Goal: Task Accomplishment & Management: Manage account settings

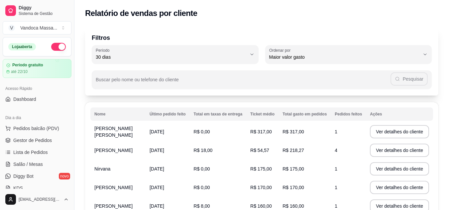
select select "30"
select select "HIGHEST_TOTAL_SPENT_WITH_ORDERS"
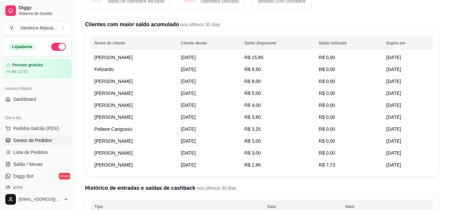
scroll to position [66, 0]
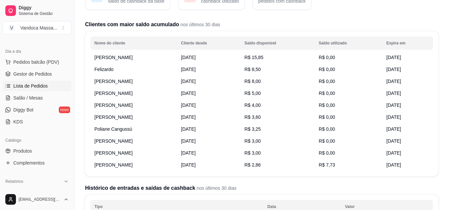
click at [49, 83] on link "Lista de Pedidos" at bounding box center [37, 86] width 69 height 11
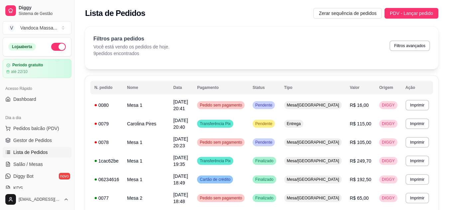
click at [34, 135] on ul "Pedidos balcão (PDV) Gestor de Pedidos Lista de Pedidos Salão / Mesas Diggy Bot…" at bounding box center [37, 158] width 69 height 70
click at [38, 139] on span "Gestor de Pedidos" at bounding box center [32, 140] width 39 height 7
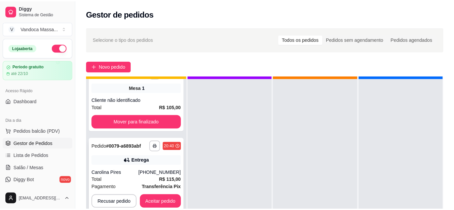
scroll to position [24, 0]
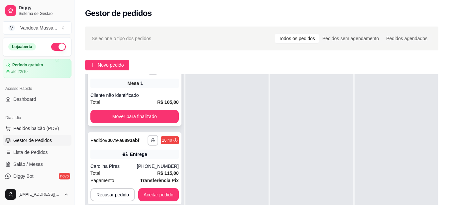
click at [146, 82] on div "Mesa 1" at bounding box center [134, 83] width 88 height 9
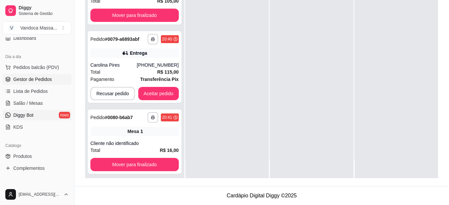
scroll to position [66, 0]
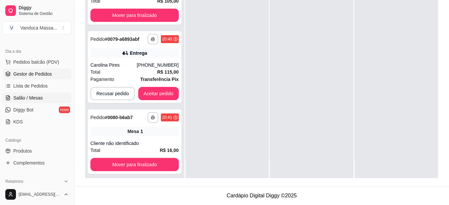
click at [32, 96] on span "Salão / Mesas" at bounding box center [28, 98] width 30 height 7
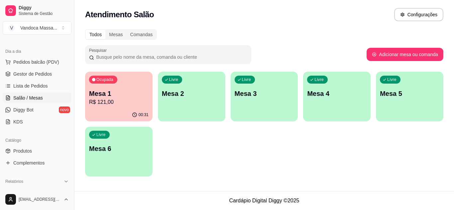
click at [111, 92] on p "Mesa 1" at bounding box center [118, 93] width 59 height 9
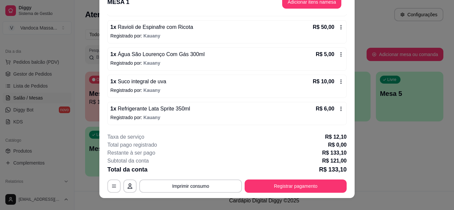
scroll to position [20, 0]
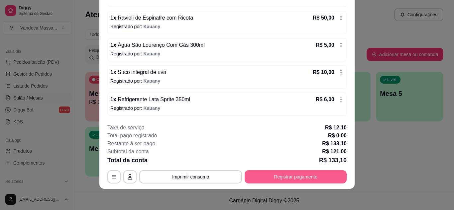
click at [299, 180] on button "Registrar pagamento" at bounding box center [296, 176] width 102 height 13
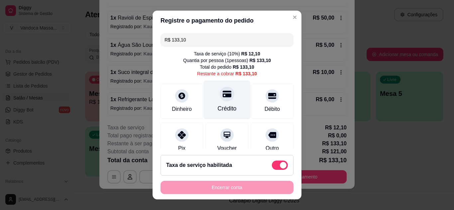
click at [220, 100] on div at bounding box center [227, 94] width 15 height 15
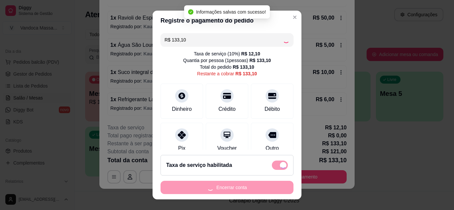
type input "R$ 0,00"
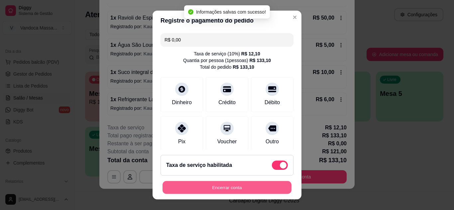
click at [265, 190] on button "Encerrar conta" at bounding box center [226, 187] width 129 height 13
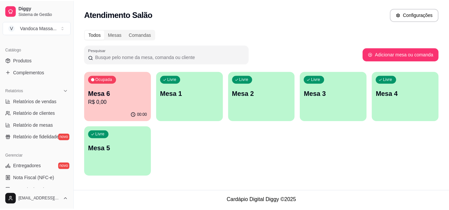
scroll to position [166, 0]
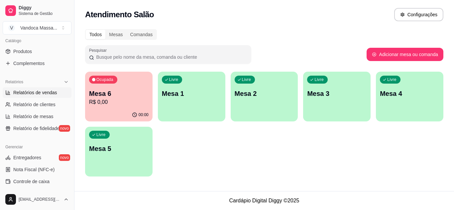
click at [46, 90] on span "Relatórios de vendas" at bounding box center [35, 92] width 44 height 7
select select "ALL"
select select "0"
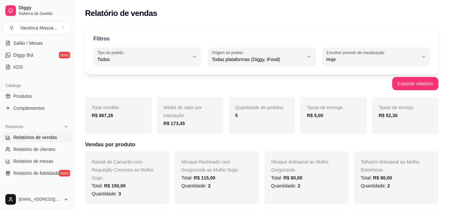
scroll to position [133, 0]
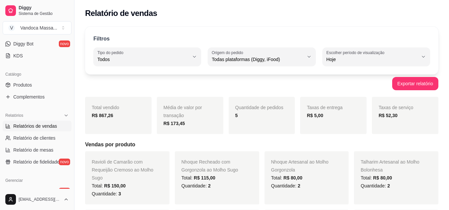
click at [3, 121] on link "Relatórios de vendas" at bounding box center [37, 126] width 69 height 11
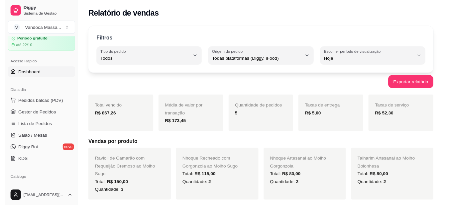
scroll to position [0, 0]
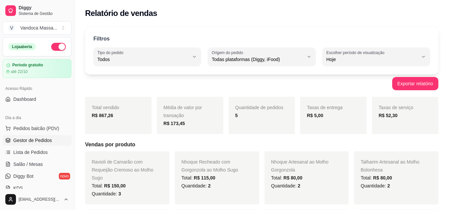
click at [51, 137] on link "Gestor de Pedidos" at bounding box center [37, 140] width 69 height 11
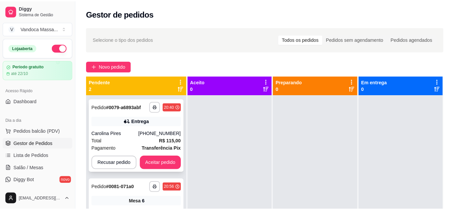
scroll to position [19, 0]
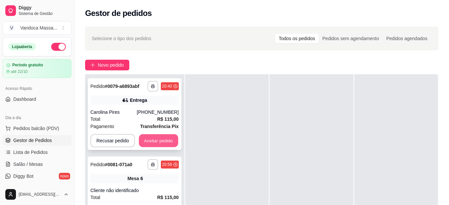
click at [162, 142] on button "Aceitar pedido" at bounding box center [158, 141] width 39 height 13
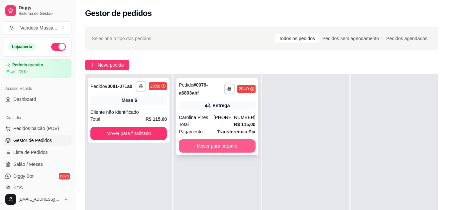
click at [226, 141] on button "Mover para preparo" at bounding box center [217, 146] width 76 height 13
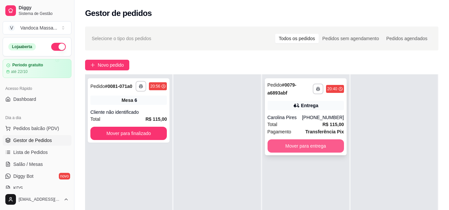
click at [294, 142] on button "Mover para entrega" at bounding box center [305, 146] width 76 height 13
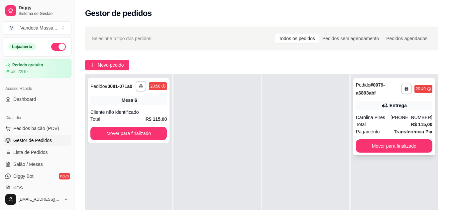
click at [390, 118] on div "Carolina Pires" at bounding box center [373, 117] width 35 height 7
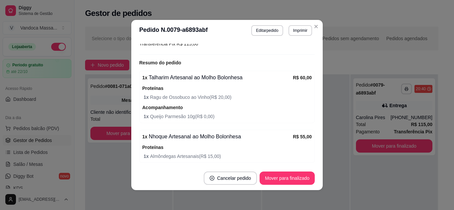
scroll to position [232, 0]
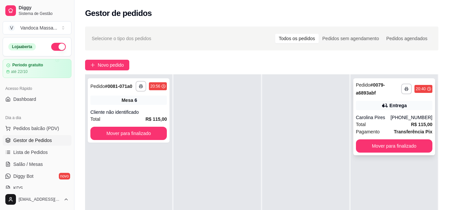
click at [379, 113] on div "**********" at bounding box center [394, 116] width 82 height 77
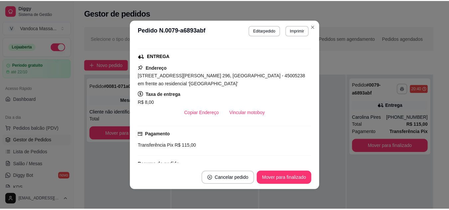
scroll to position [133, 0]
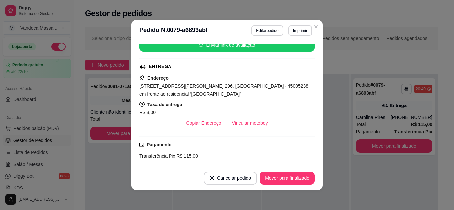
click at [273, 97] on div "[STREET_ADDRESS][PERSON_NAME] 296, [GEOGRAPHIC_DATA] - 45005238 em frente ao re…" at bounding box center [226, 90] width 175 height 16
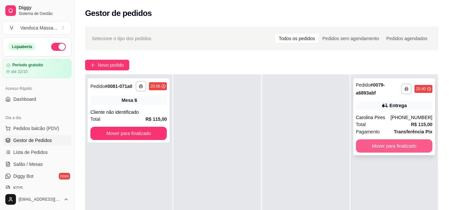
click at [402, 149] on button "Mover para finalizado" at bounding box center [394, 146] width 76 height 13
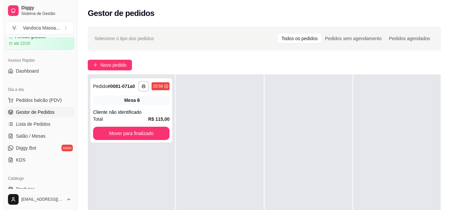
scroll to position [66, 0]
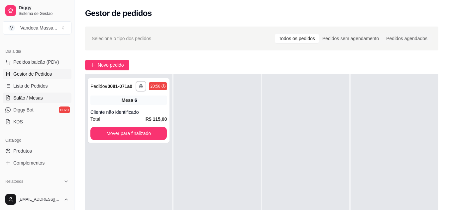
click at [31, 102] on link "Salão / Mesas" at bounding box center [37, 98] width 69 height 11
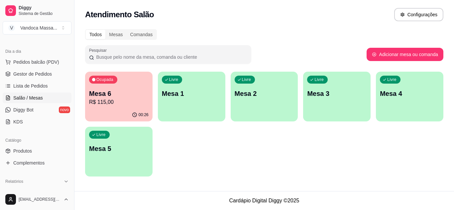
click at [137, 95] on p "Mesa 6" at bounding box center [118, 93] width 59 height 9
click at [38, 78] on link "Gestor de Pedidos" at bounding box center [37, 74] width 69 height 11
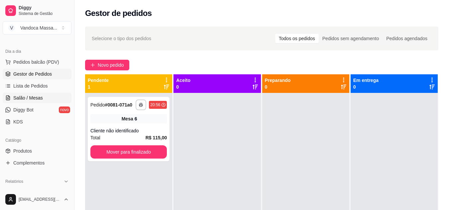
click at [20, 101] on link "Salão / Mesas" at bounding box center [37, 98] width 69 height 11
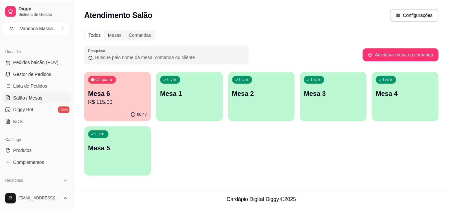
scroll to position [100, 0]
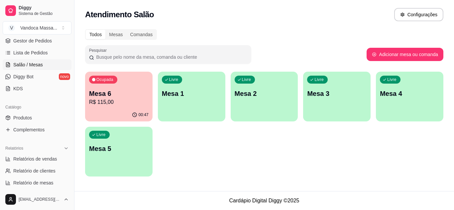
click at [17, 112] on div "Catálogo" at bounding box center [37, 107] width 69 height 11
click at [18, 115] on span "Produtos" at bounding box center [22, 118] width 19 height 7
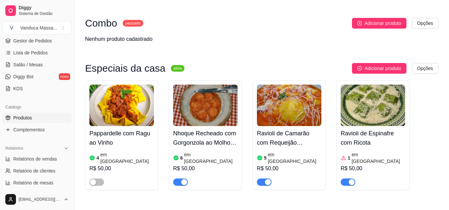
scroll to position [66, 0]
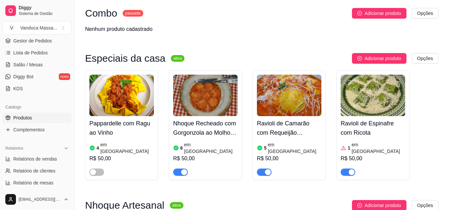
click at [121, 111] on img at bounding box center [121, 96] width 64 height 42
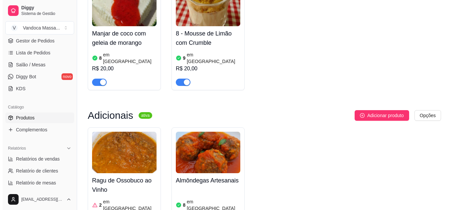
scroll to position [631, 0]
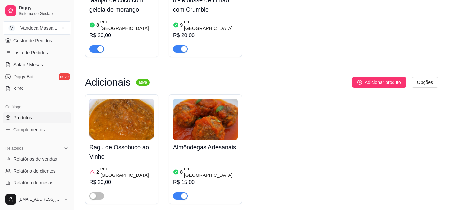
click at [126, 143] on h4 "Ragu de Ossobuco ao Vinho" at bounding box center [121, 152] width 64 height 19
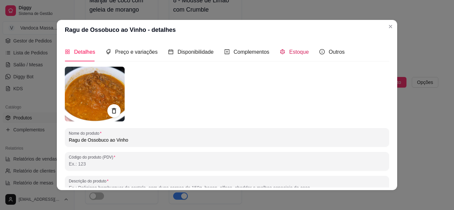
click at [290, 52] on span "Estoque" at bounding box center [299, 52] width 20 height 6
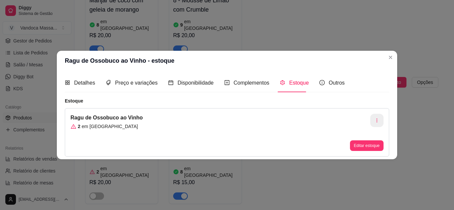
click at [379, 120] on button "button" at bounding box center [376, 120] width 13 height 13
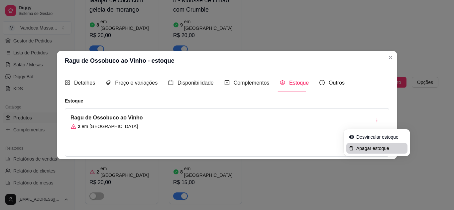
click at [361, 148] on span "Apagar estoque" at bounding box center [380, 148] width 49 height 7
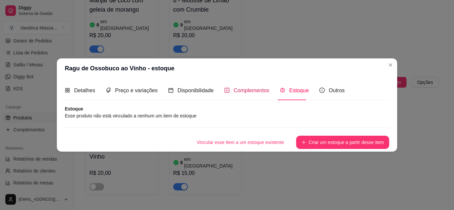
click at [249, 92] on span "Complementos" at bounding box center [252, 91] width 36 height 6
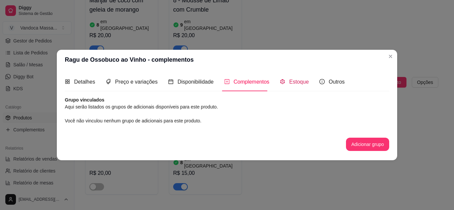
click at [289, 84] on span "Estoque" at bounding box center [299, 82] width 20 height 6
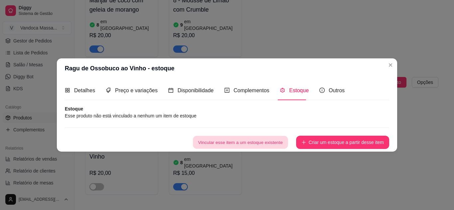
click at [269, 145] on button "Vincular esse item a um estoque existente" at bounding box center [240, 142] width 95 height 13
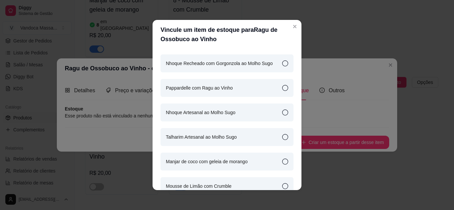
scroll to position [66, 0]
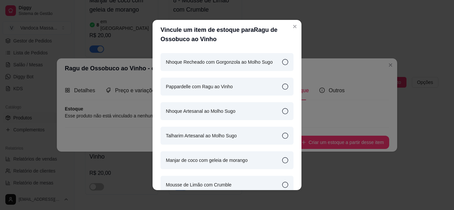
click at [240, 91] on div "Pappardelle com Ragu ao Vinho" at bounding box center [226, 87] width 133 height 18
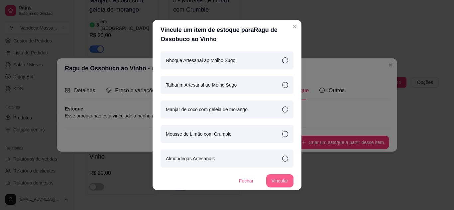
click at [279, 183] on button "Vincular" at bounding box center [279, 180] width 27 height 13
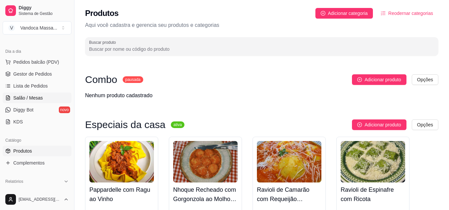
click at [29, 98] on span "Salão / Mesas" at bounding box center [28, 98] width 30 height 7
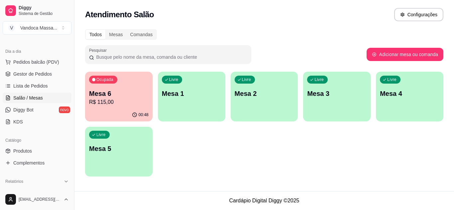
click at [120, 100] on p "R$ 115,00" at bounding box center [118, 102] width 59 height 8
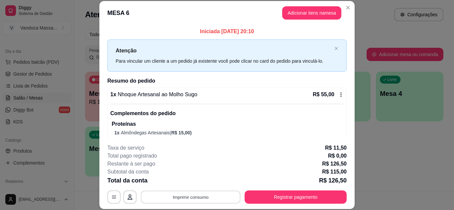
click at [188, 197] on button "Imprimir consumo" at bounding box center [191, 197] width 100 height 13
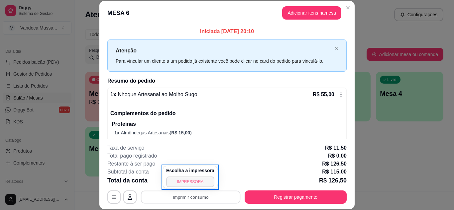
click at [193, 178] on button "IMPRESSORA" at bounding box center [190, 182] width 48 height 11
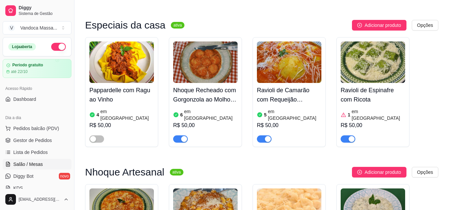
click at [35, 164] on span "Salão / Mesas" at bounding box center [28, 164] width 30 height 7
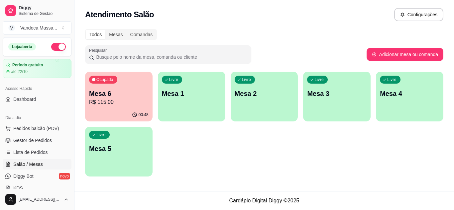
click at [3, 159] on link "Salão / Mesas" at bounding box center [37, 164] width 69 height 11
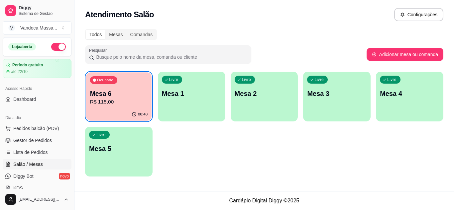
click at [116, 88] on div "Ocupada Mesa 6 R$ 115,00" at bounding box center [118, 90] width 65 height 36
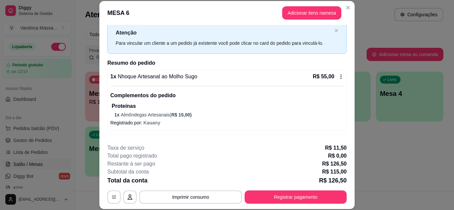
scroll to position [33, 0]
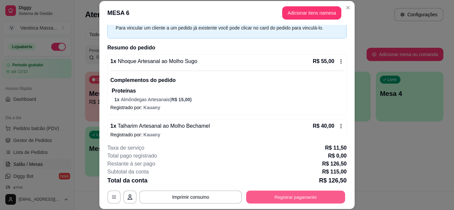
click at [276, 194] on button "Registrar pagamento" at bounding box center [295, 197] width 99 height 13
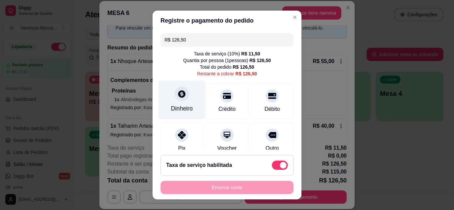
click at [171, 99] on div "Dinheiro" at bounding box center [182, 99] width 47 height 39
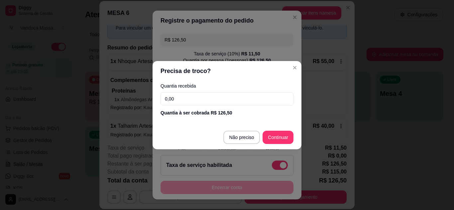
click at [250, 98] on input "0,00" at bounding box center [226, 98] width 133 height 13
type input "126,50"
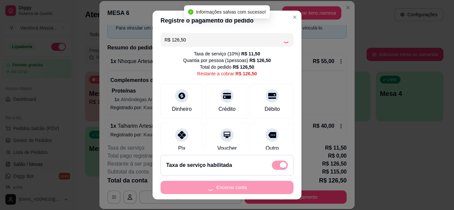
type input "R$ 0,00"
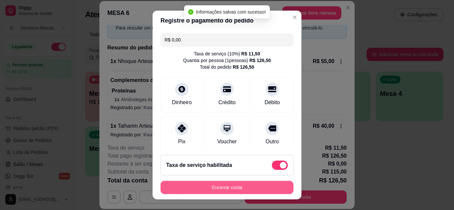
click at [253, 191] on button "Encerrar conta" at bounding box center [226, 187] width 133 height 13
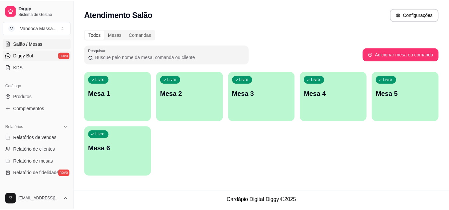
scroll to position [133, 0]
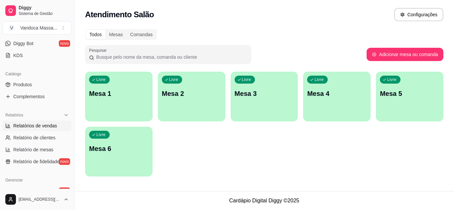
click at [34, 128] on span "Relatórios de vendas" at bounding box center [35, 126] width 44 height 7
select select "ALL"
select select "0"
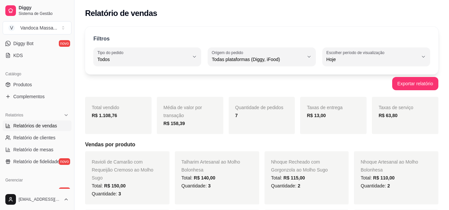
click at [242, 10] on div "Relatório de vendas" at bounding box center [261, 13] width 353 height 11
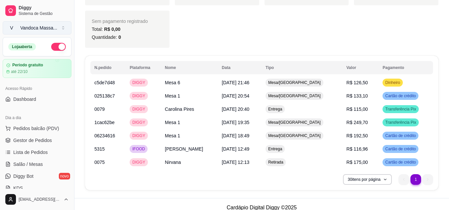
click at [44, 27] on div "Vandoca Massa ..." at bounding box center [38, 28] width 37 height 7
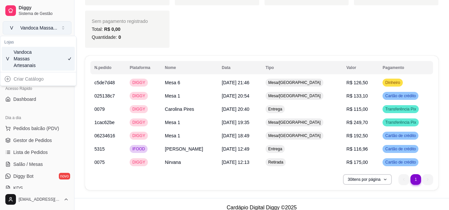
click at [44, 27] on div "Vandoca Massa ..." at bounding box center [38, 28] width 37 height 7
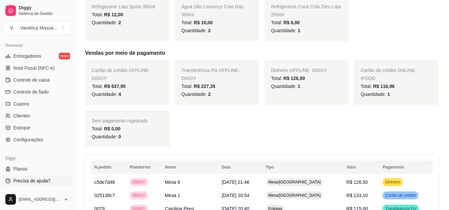
scroll to position [399, 0]
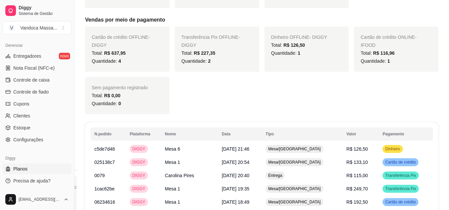
click at [26, 171] on span "Planos" at bounding box center [20, 169] width 14 height 7
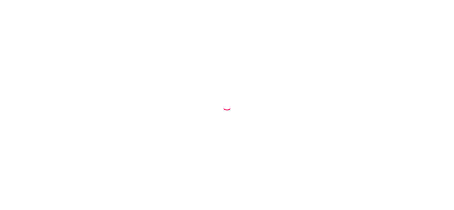
select select "ALL"
select select "0"
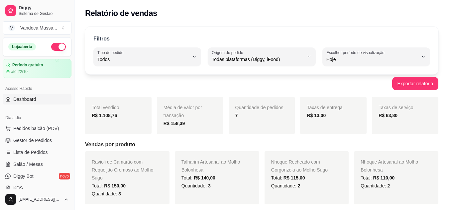
scroll to position [33, 0]
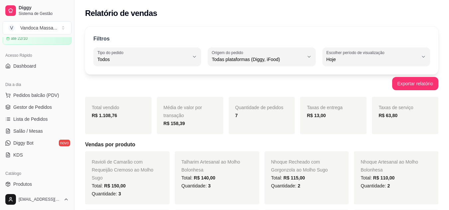
click at [113, 116] on strong "R$ 1.108,76" at bounding box center [104, 115] width 25 height 5
copy strong "1.108,76"
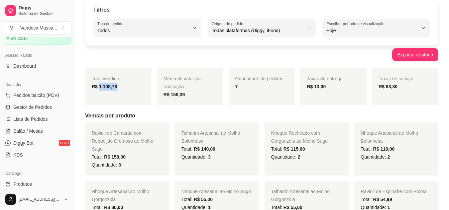
scroll to position [0, 0]
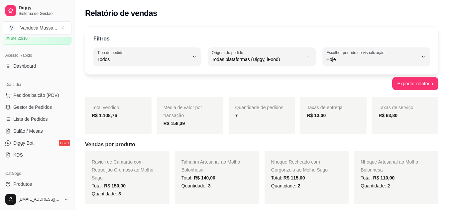
drag, startPoint x: 164, startPoint y: 93, endPoint x: 152, endPoint y: 93, distance: 13.0
click at [39, 109] on span "Gestor de Pedidos" at bounding box center [32, 107] width 39 height 7
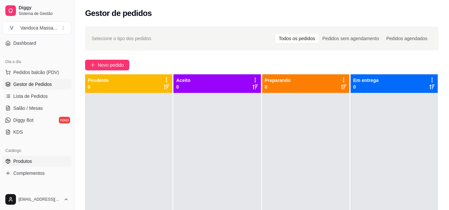
scroll to position [66, 0]
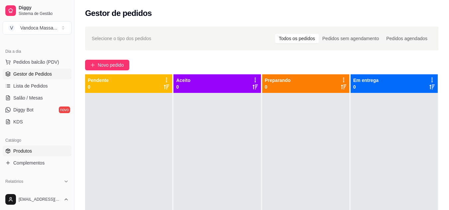
click at [26, 148] on link "Produtos" at bounding box center [37, 151] width 69 height 11
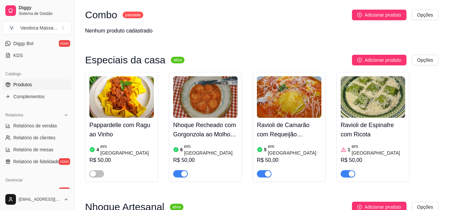
scroll to position [66, 0]
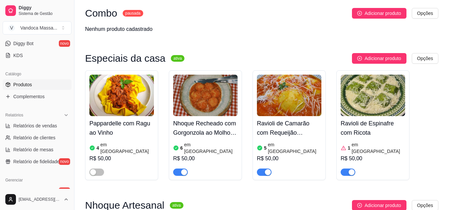
click at [366, 146] on article "em [GEOGRAPHIC_DATA]" at bounding box center [378, 148] width 53 height 13
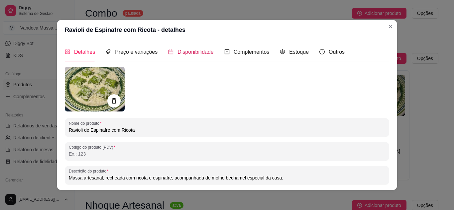
click at [193, 52] on span "Disponibilidade" at bounding box center [195, 52] width 36 height 6
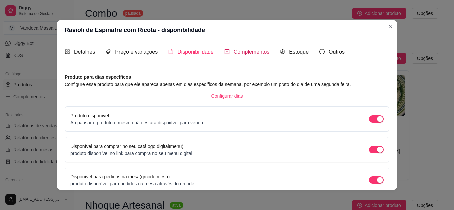
click at [234, 51] on span "Complementos" at bounding box center [252, 52] width 36 height 6
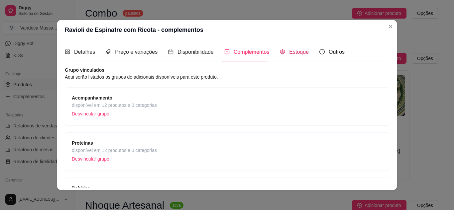
click at [280, 53] on icon "code-sandbox" at bounding box center [282, 51] width 5 height 5
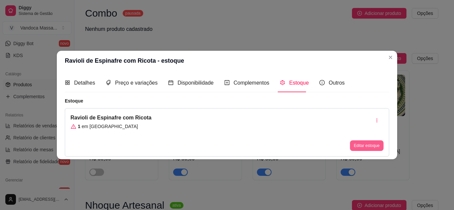
click at [362, 144] on button "Editar estoque" at bounding box center [367, 146] width 34 height 11
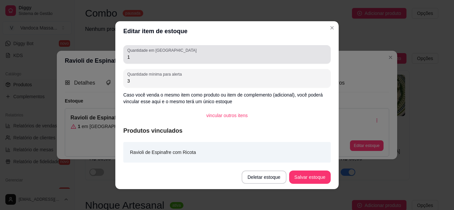
click at [174, 60] on input "1" at bounding box center [226, 57] width 199 height 7
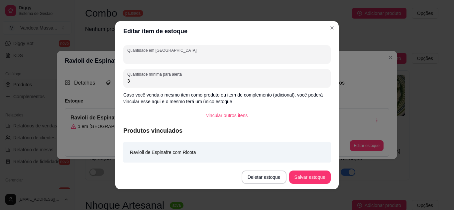
type input "3"
type input "4"
click at [300, 179] on button "Salvar estoque" at bounding box center [310, 177] width 42 height 13
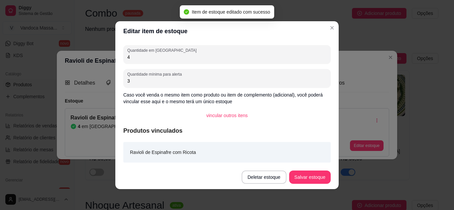
click at [147, 59] on input "4" at bounding box center [226, 57] width 199 height 7
type input "3"
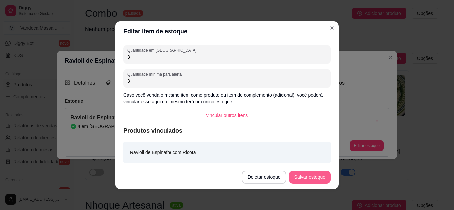
click at [309, 178] on button "Salvar estoque" at bounding box center [310, 177] width 42 height 13
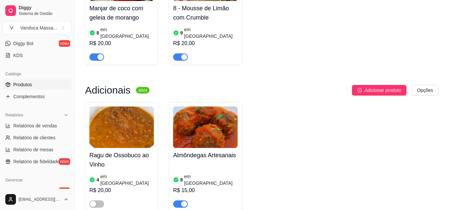
scroll to position [631, 0]
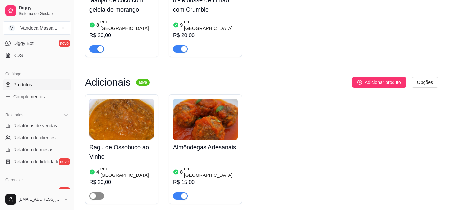
click at [98, 193] on span "button" at bounding box center [96, 196] width 15 height 7
click at [110, 165] on article "em [GEOGRAPHIC_DATA]" at bounding box center [126, 171] width 53 height 13
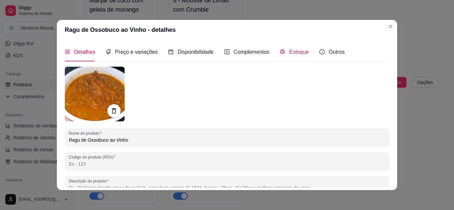
click at [283, 50] on div "Estoque" at bounding box center [294, 52] width 29 height 8
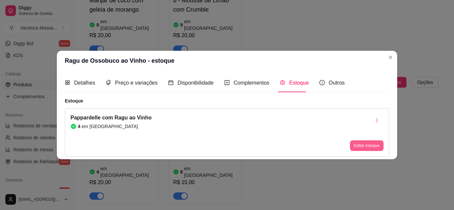
click at [371, 145] on button "Editar estoque" at bounding box center [367, 146] width 34 height 11
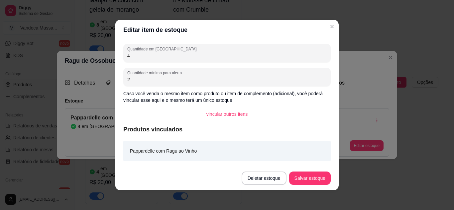
drag, startPoint x: 159, startPoint y: 57, endPoint x: 152, endPoint y: 57, distance: 7.6
click at [157, 57] on input "4" at bounding box center [226, 56] width 199 height 7
type input "8"
click at [319, 178] on button "Salvar estoque" at bounding box center [309, 178] width 41 height 13
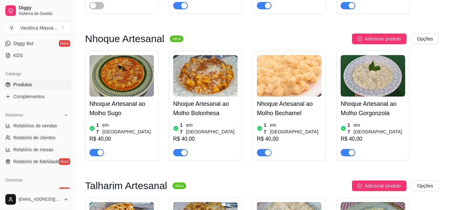
scroll to position [233, 0]
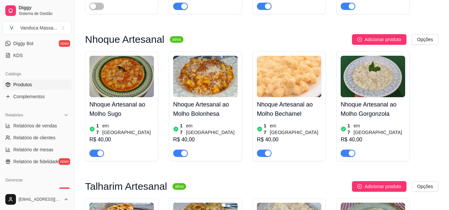
click at [109, 136] on div "R$ 40,00" at bounding box center [121, 140] width 64 height 8
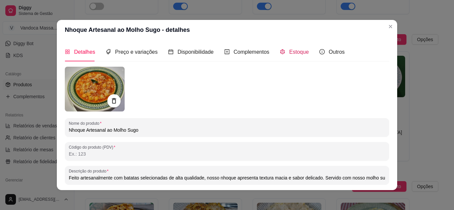
click at [295, 49] on span "Estoque" at bounding box center [299, 52] width 20 height 6
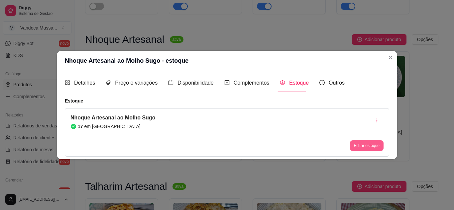
click at [366, 147] on button "Editar estoque" at bounding box center [367, 146] width 34 height 11
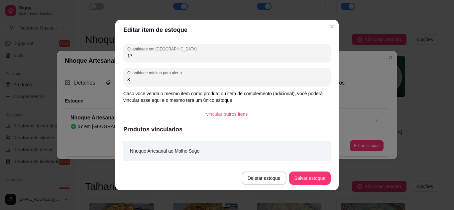
click at [185, 54] on input "17" at bounding box center [226, 56] width 199 height 7
type input "11"
click at [304, 179] on button "Salvar estoque" at bounding box center [309, 178] width 41 height 13
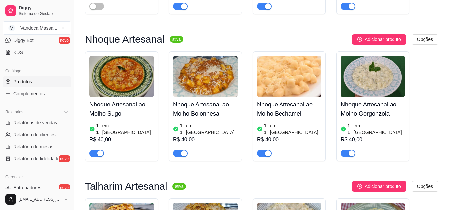
scroll to position [100, 0]
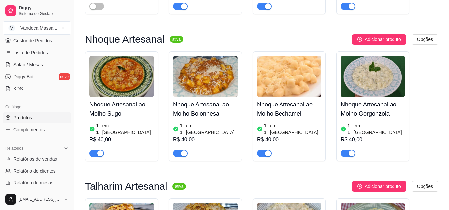
click at [34, 114] on link "Produtos" at bounding box center [37, 118] width 69 height 11
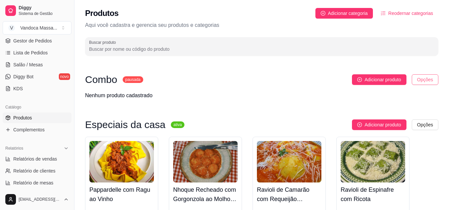
click at [425, 82] on html "Diggy Sistema de Gestão V Vandoca Massa ... Loja aberta Período gratuito até 22…" at bounding box center [224, 105] width 449 height 210
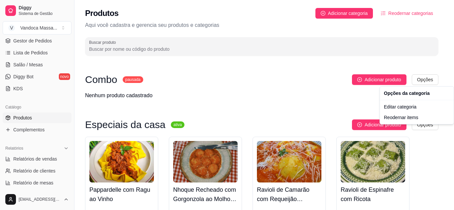
click at [425, 81] on html "Diggy Sistema de Gestão V Vandoca Massa ... Loja aberta Período gratuito até 22…" at bounding box center [227, 105] width 454 height 210
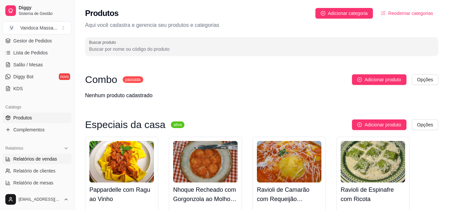
click at [47, 161] on span "Relatórios de vendas" at bounding box center [35, 159] width 44 height 7
select select "ALL"
select select "0"
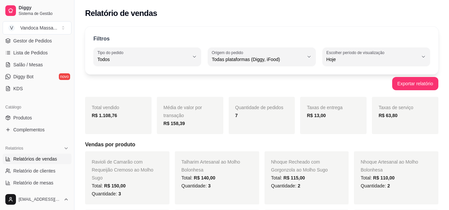
click at [370, 61] on span "Hoje" at bounding box center [372, 59] width 92 height 7
click at [353, 100] on span "7 dias" at bounding box center [372, 97] width 87 height 6
type input "7"
select select "7"
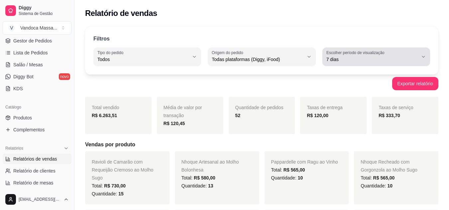
click at [394, 62] on span "7 dias" at bounding box center [372, 59] width 92 height 7
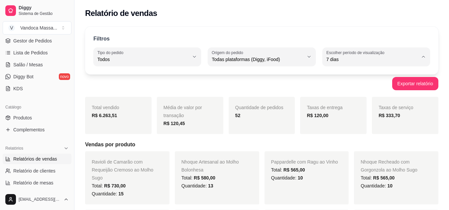
click at [359, 142] on span "Customizado" at bounding box center [372, 140] width 87 height 6
type input "-1"
select select "-1"
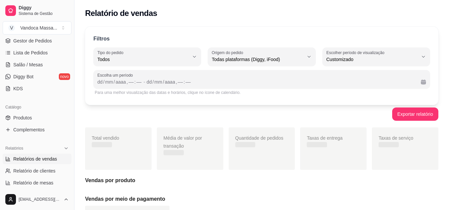
scroll to position [6, 0]
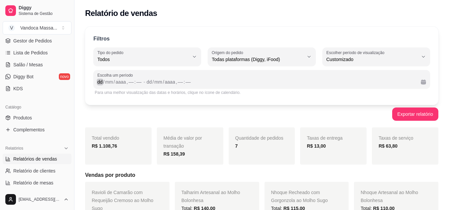
click at [99, 83] on div "dd" at bounding box center [100, 82] width 7 height 7
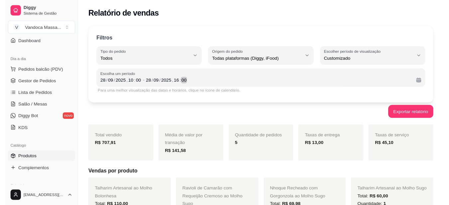
scroll to position [0, 0]
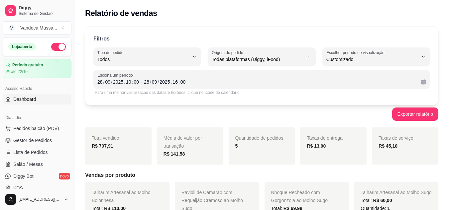
click at [33, 100] on span "Dashboard" at bounding box center [24, 99] width 23 height 7
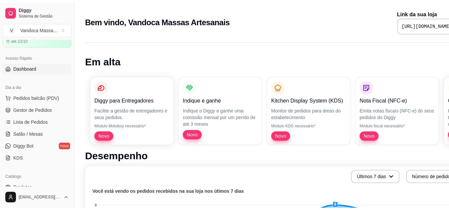
scroll to position [33, 0]
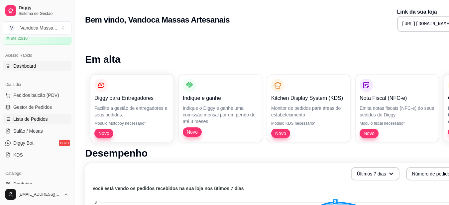
click at [42, 115] on link "Lista de Pedidos" at bounding box center [37, 119] width 69 height 11
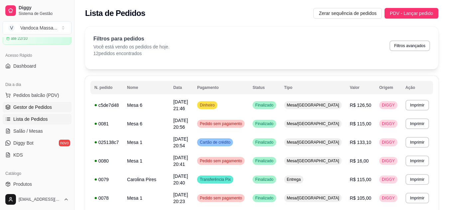
click at [45, 108] on span "Gestor de Pedidos" at bounding box center [32, 107] width 39 height 7
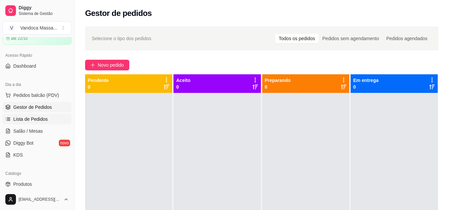
click at [45, 124] on link "Lista de Pedidos" at bounding box center [37, 119] width 69 height 11
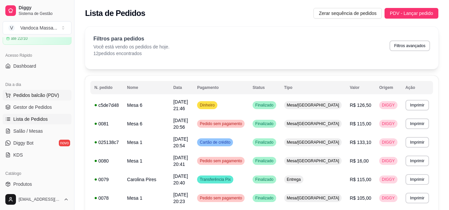
click at [52, 99] on button "Pedidos balcão (PDV)" at bounding box center [37, 95] width 69 height 11
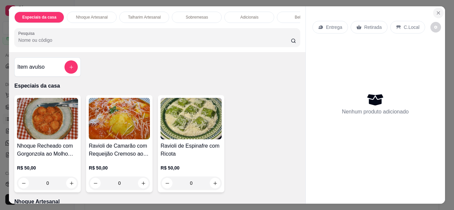
click at [440, 13] on button "Close" at bounding box center [438, 13] width 11 height 11
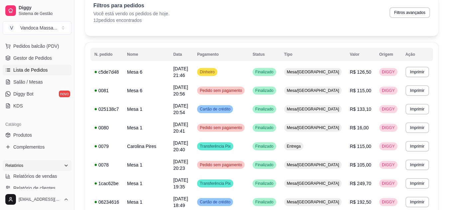
scroll to position [100, 0]
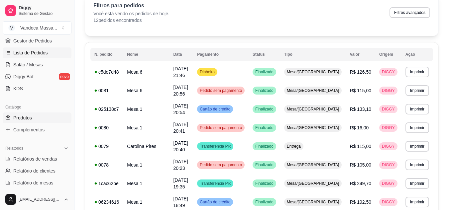
click at [31, 116] on span "Produtos" at bounding box center [22, 118] width 19 height 7
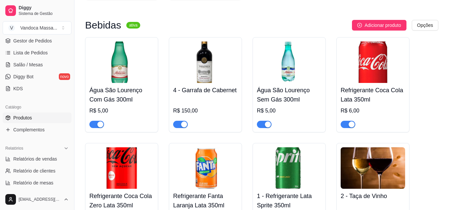
scroll to position [797, 0]
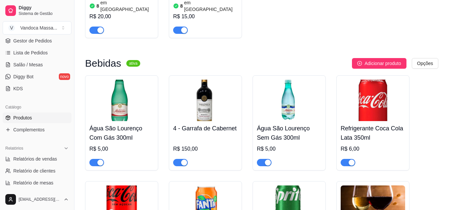
click at [121, 124] on h4 "Água São Lourenço Com Gás 300ml" at bounding box center [121, 133] width 64 height 19
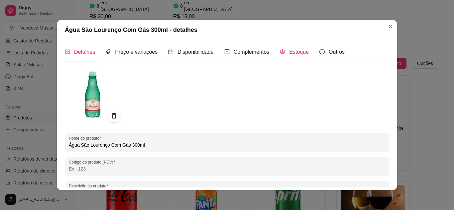
click at [282, 55] on div "Estoque" at bounding box center [294, 52] width 29 height 8
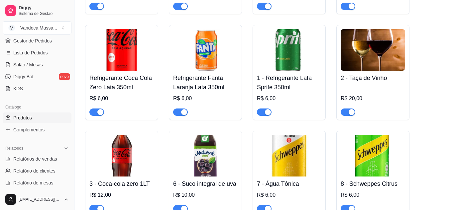
scroll to position [964, 0]
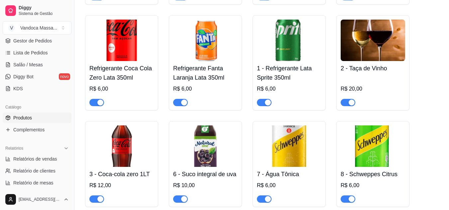
drag, startPoint x: 320, startPoint y: 119, endPoint x: 434, endPoint y: 71, distance: 123.9
drag, startPoint x: 434, startPoint y: 71, endPoint x: 440, endPoint y: 46, distance: 25.3
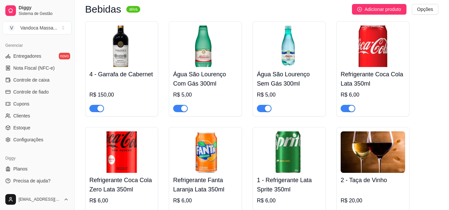
scroll to position [897, 0]
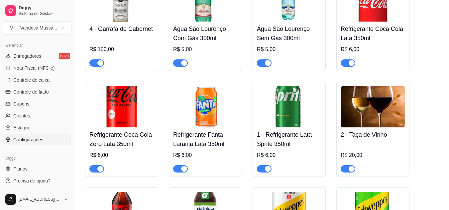
click at [29, 140] on span "Configurações" at bounding box center [28, 140] width 30 height 7
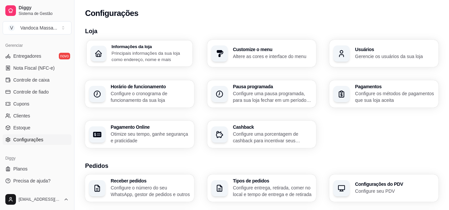
click at [128, 51] on p "Principais informações da sua loja como endereço, nome e mais" at bounding box center [150, 56] width 77 height 13
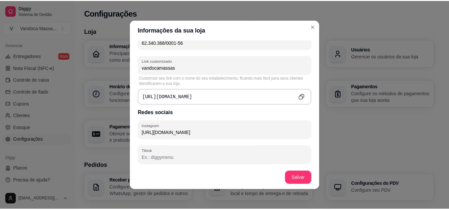
scroll to position [233, 0]
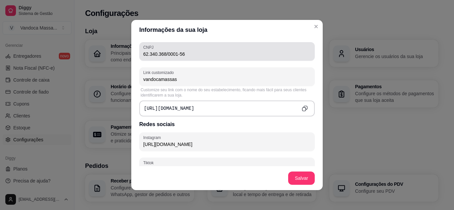
click at [204, 55] on input "62.340.368/0001-56" at bounding box center [226, 54] width 167 height 7
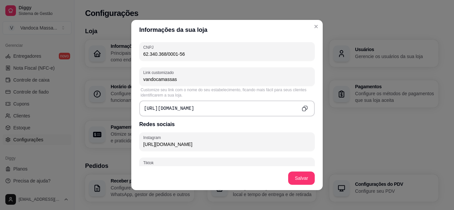
click at [204, 55] on input "62.340.368/0001-56" at bounding box center [226, 54] width 167 height 7
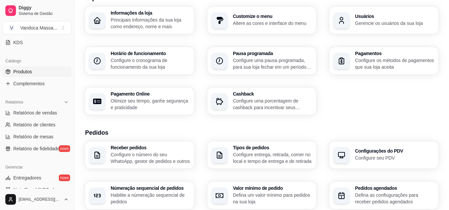
scroll to position [135, 0]
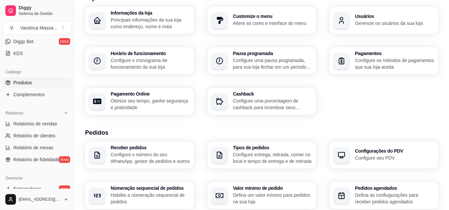
click at [36, 87] on link "Produtos" at bounding box center [37, 82] width 69 height 11
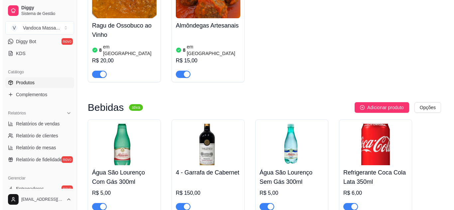
scroll to position [698, 0]
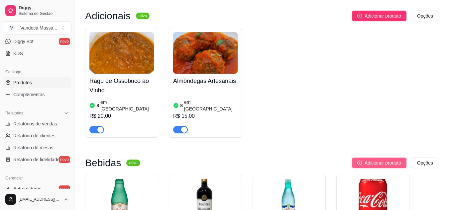
click at [383, 159] on span "Adicionar produto" at bounding box center [383, 162] width 37 height 7
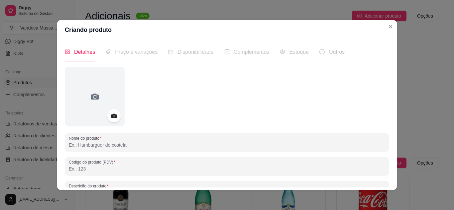
click at [106, 144] on input "Nome do produto" at bounding box center [227, 145] width 316 height 7
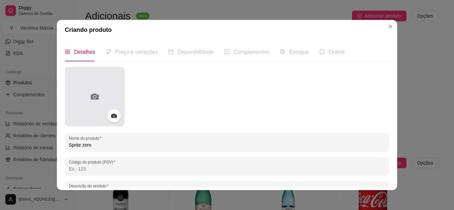
scroll to position [33, 0]
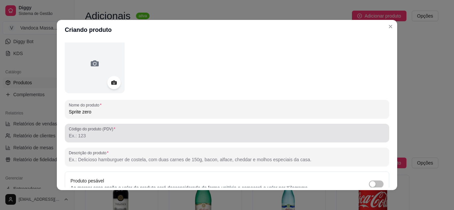
type input "Sprite zero"
click at [103, 138] on input "Código do produto (PDV)" at bounding box center [227, 136] width 316 height 7
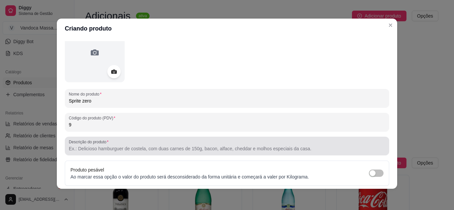
scroll to position [97, 0]
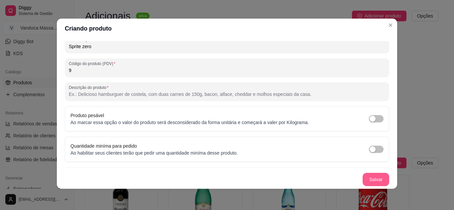
type input "9"
click at [370, 174] on button "Salvar" at bounding box center [376, 179] width 26 height 13
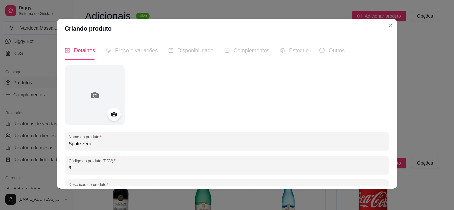
scroll to position [0, 0]
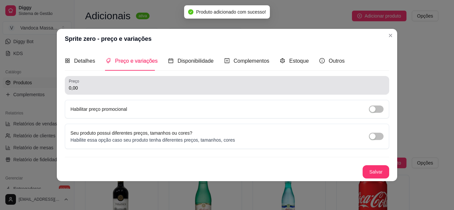
click at [141, 92] on div "Preço 0,00" at bounding box center [227, 85] width 324 height 19
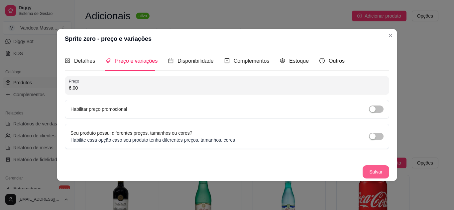
type input "6,00"
click at [378, 173] on button "Salvar" at bounding box center [376, 171] width 26 height 13
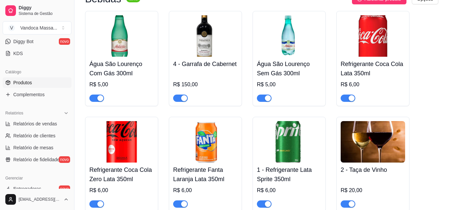
scroll to position [930, 0]
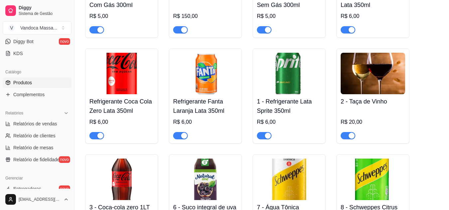
click at [287, 97] on h4 "1 - Refrigerante Lata Sprite 350ml" at bounding box center [289, 106] width 64 height 19
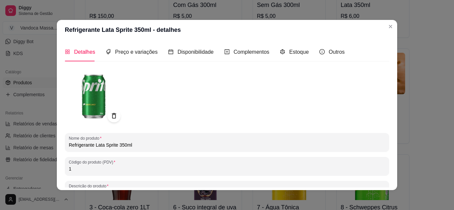
drag, startPoint x: 92, startPoint y: 145, endPoint x: 30, endPoint y: 145, distance: 61.8
click at [30, 145] on div "Refrigerante Lata Sprite 350ml - detalhes Detalhes Preço e variações Disponibil…" at bounding box center [227, 105] width 454 height 210
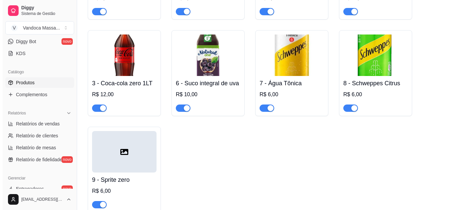
scroll to position [1061, 0]
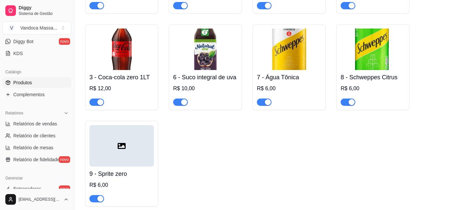
click at [132, 125] on div at bounding box center [121, 146] width 64 height 42
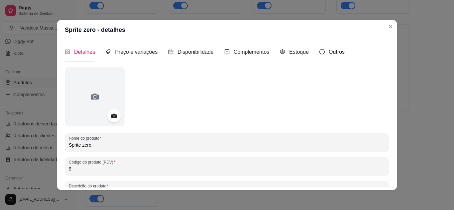
drag, startPoint x: 117, startPoint y: 149, endPoint x: 3, endPoint y: 139, distance: 114.1
click at [3, 139] on div "Sprite zero - detalhes Detalhes Preço e variações Disponibilidade Complementos …" at bounding box center [227, 105] width 454 height 210
paste input "Refrigerante Lata Sprite 350ml"
click at [114, 146] on input "Refrigerante Lata Sprite 350ml" at bounding box center [227, 145] width 316 height 7
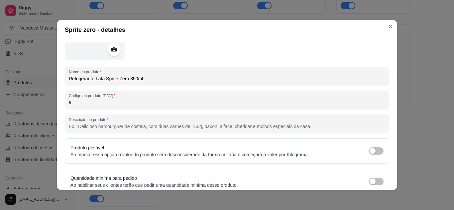
scroll to position [0, 0]
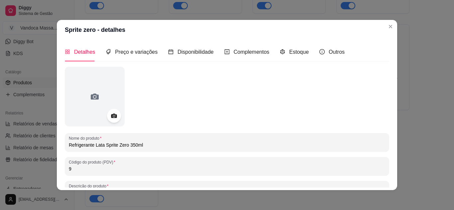
type input "Refrigerante Lata Sprite Zero 350ml"
click at [117, 112] on div at bounding box center [114, 116] width 14 height 14
click at [111, 117] on icon at bounding box center [114, 116] width 6 height 4
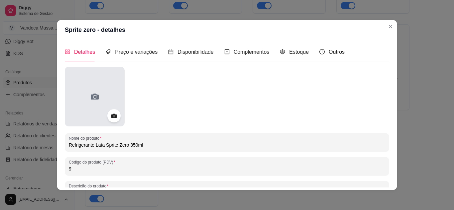
click at [109, 84] on div at bounding box center [95, 97] width 60 height 60
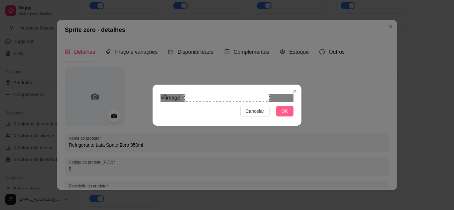
click at [287, 115] on span "OK" at bounding box center [284, 111] width 7 height 7
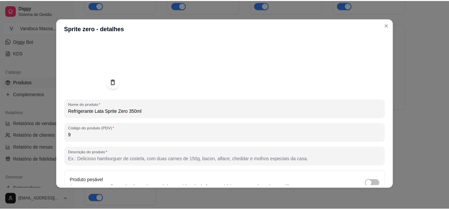
scroll to position [97, 0]
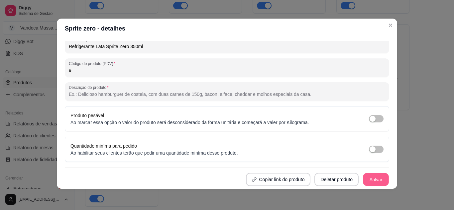
click at [371, 180] on button "Salvar" at bounding box center [376, 179] width 26 height 13
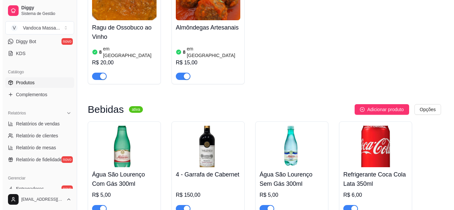
scroll to position [762, 0]
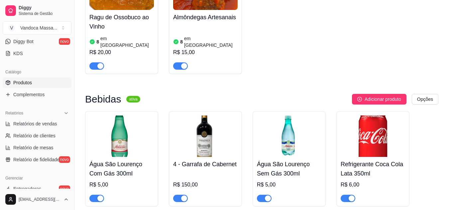
click at [121, 116] on img at bounding box center [121, 137] width 64 height 42
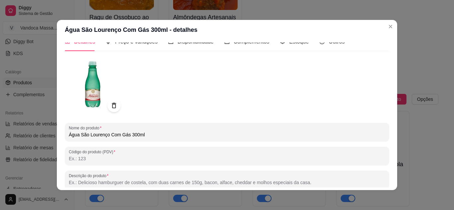
scroll to position [0, 0]
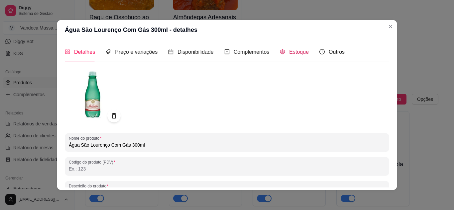
click at [289, 54] on span "Estoque" at bounding box center [299, 52] width 20 height 6
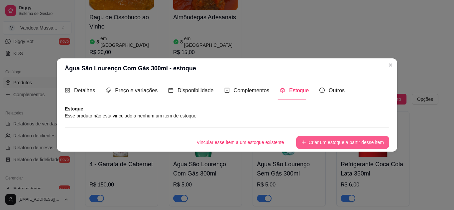
click at [334, 143] on button "Criar um estoque a partir desse item" at bounding box center [342, 142] width 93 height 13
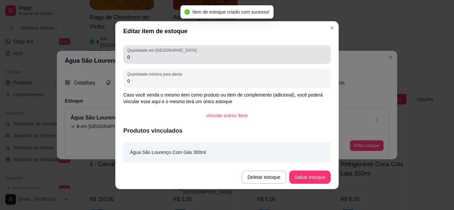
click at [160, 60] on input "0" at bounding box center [226, 57] width 199 height 7
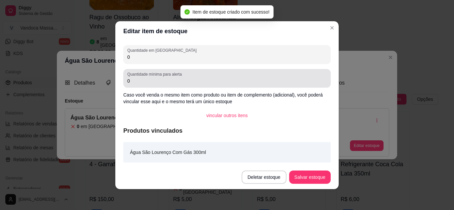
click at [138, 84] on div "0" at bounding box center [226, 78] width 199 height 13
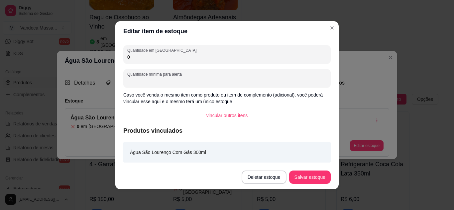
type input "4"
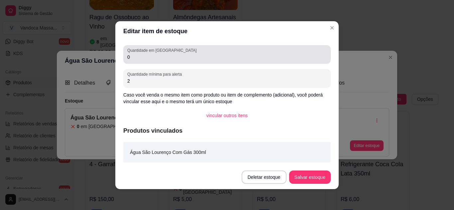
type input "2"
click at [151, 62] on div "Quantidade em estoque 0" at bounding box center [226, 54] width 207 height 19
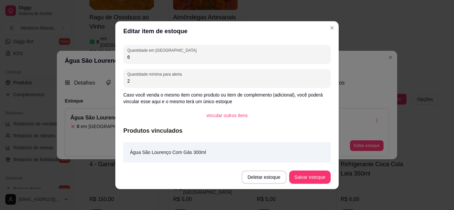
type input "6"
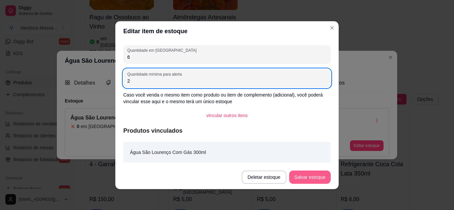
click at [305, 179] on button "Salvar estoque" at bounding box center [310, 177] width 42 height 13
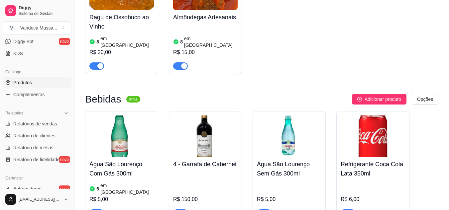
click at [285, 116] on img at bounding box center [289, 137] width 64 height 42
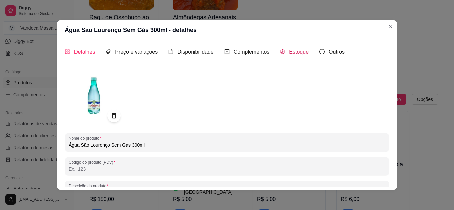
click at [290, 53] on span "Estoque" at bounding box center [299, 52] width 20 height 6
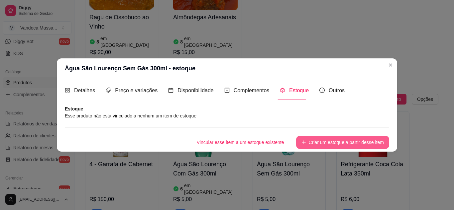
click at [312, 139] on button "Criar um estoque a partir desse item" at bounding box center [342, 142] width 93 height 13
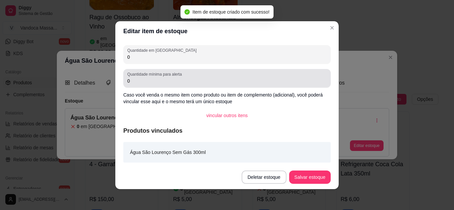
click at [151, 78] on input "0" at bounding box center [226, 81] width 199 height 7
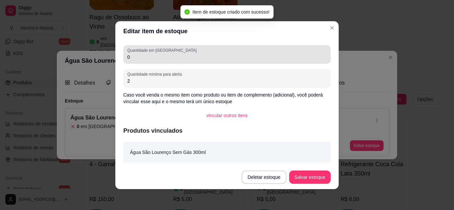
type input "2"
click at [136, 55] on input "0" at bounding box center [226, 57] width 199 height 7
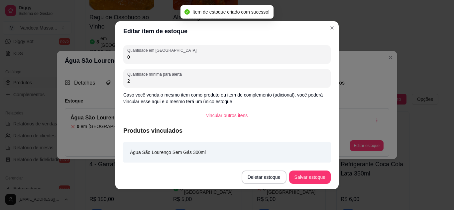
click at [136, 55] on input "0" at bounding box center [226, 57] width 199 height 7
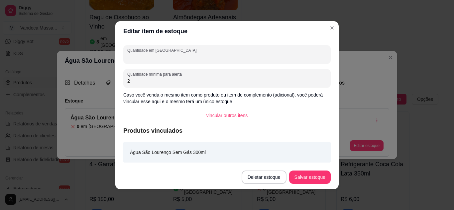
type input "7"
type input "12"
click at [313, 174] on button "Salvar estoque" at bounding box center [309, 177] width 41 height 13
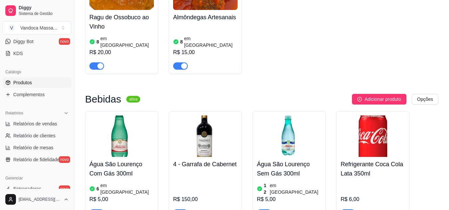
click at [115, 117] on img at bounding box center [121, 137] width 64 height 42
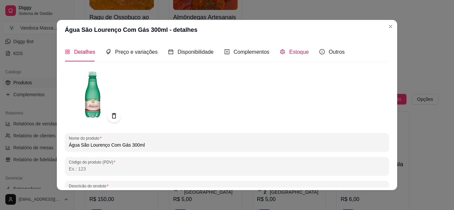
click at [289, 54] on span "Estoque" at bounding box center [299, 52] width 20 height 6
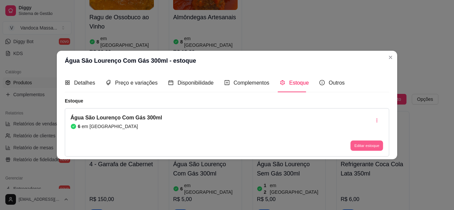
click at [362, 146] on button "Editar estoque" at bounding box center [366, 146] width 33 height 10
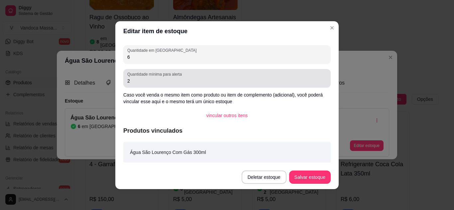
click at [142, 55] on input "6" at bounding box center [226, 57] width 199 height 7
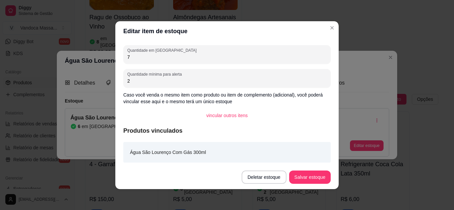
type input "7"
click at [312, 169] on footer "Deletar estoque Salvar estoque" at bounding box center [226, 177] width 223 height 24
click at [310, 176] on button "Salvar estoque" at bounding box center [310, 177] width 42 height 13
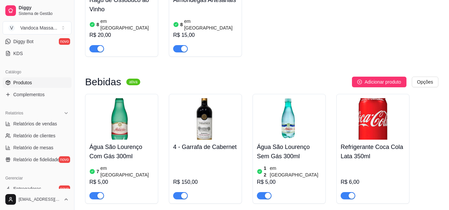
scroll to position [795, 0]
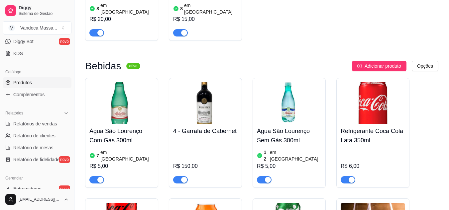
click at [373, 86] on img at bounding box center [373, 103] width 64 height 42
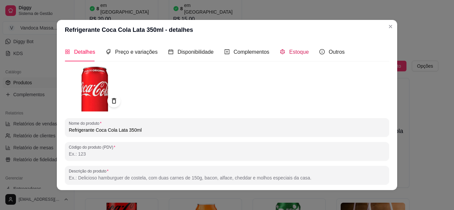
click at [297, 53] on span "Estoque" at bounding box center [299, 52] width 20 height 6
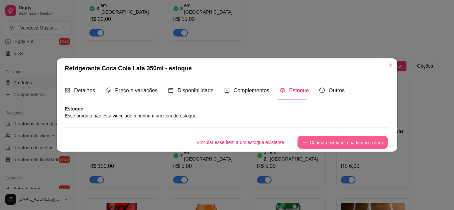
click at [342, 139] on button "Criar um estoque a partir desse item" at bounding box center [342, 142] width 90 height 13
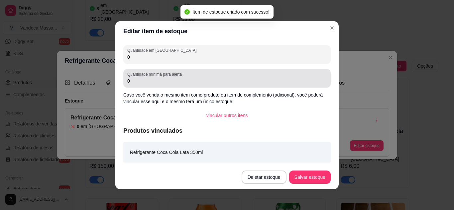
click at [150, 80] on input "0" at bounding box center [226, 81] width 199 height 7
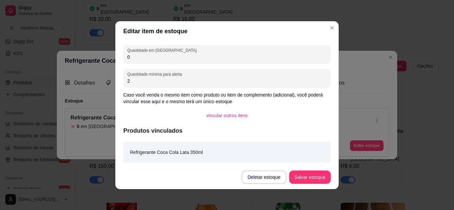
type input "2"
click at [172, 58] on input "0" at bounding box center [226, 57] width 199 height 7
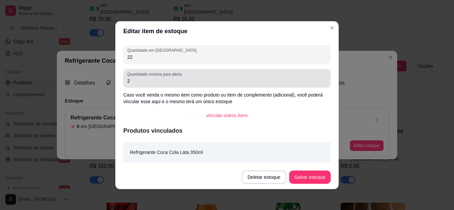
type input "22"
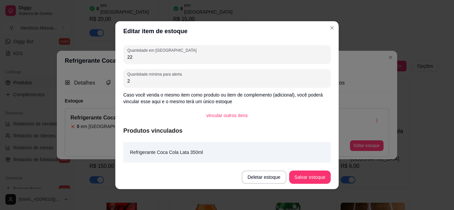
click at [133, 84] on input "2" at bounding box center [226, 81] width 199 height 7
type input "6"
click at [314, 180] on button "Salvar estoque" at bounding box center [309, 177] width 41 height 13
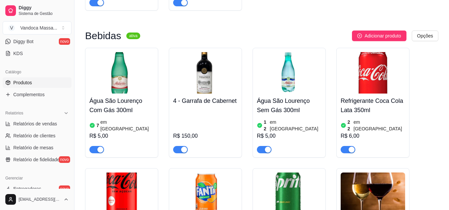
scroll to position [828, 0]
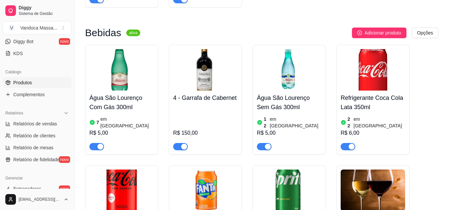
click at [122, 170] on img at bounding box center [121, 191] width 64 height 42
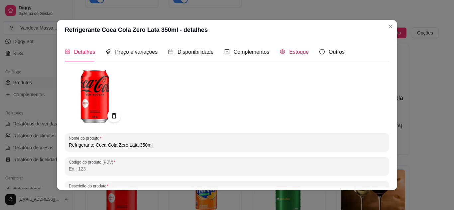
click at [289, 55] on span "Estoque" at bounding box center [299, 52] width 20 height 6
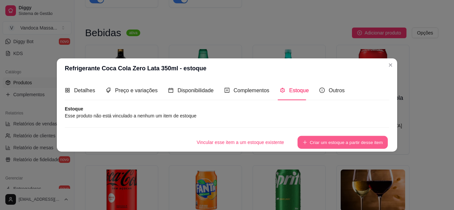
click at [317, 143] on button "Criar um estoque a partir desse item" at bounding box center [342, 142] width 90 height 13
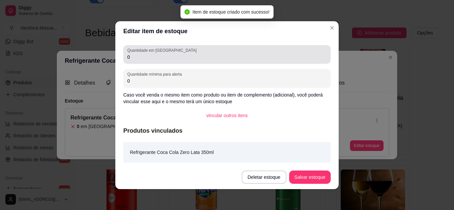
click at [200, 61] on div "Quantidade em estoque 0" at bounding box center [226, 54] width 207 height 19
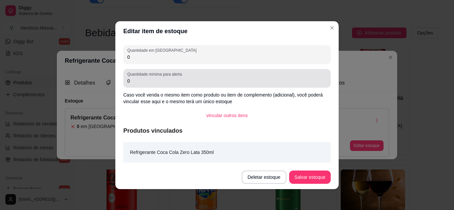
click at [146, 85] on div "Quantidade mínima para alerta 0" at bounding box center [226, 78] width 207 height 19
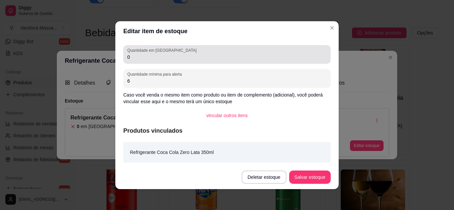
type input "6"
click at [146, 62] on div "Quantidade em estoque 0" at bounding box center [226, 54] width 207 height 19
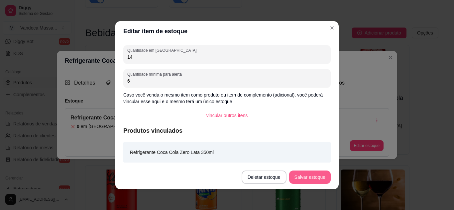
type input "14"
click at [308, 174] on button "Salvar estoque" at bounding box center [309, 177] width 41 height 13
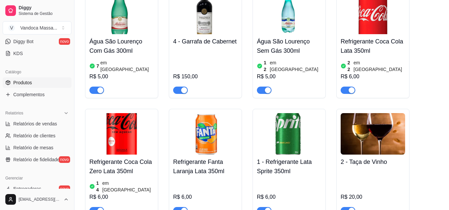
scroll to position [895, 0]
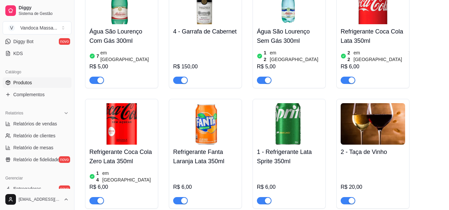
click at [201, 103] on img at bounding box center [205, 124] width 64 height 42
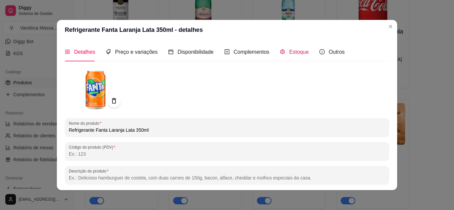
click at [283, 53] on div "Estoque" at bounding box center [294, 52] width 29 height 8
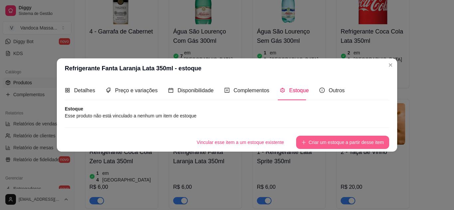
click at [317, 144] on button "Criar um estoque a partir desse item" at bounding box center [342, 142] width 93 height 13
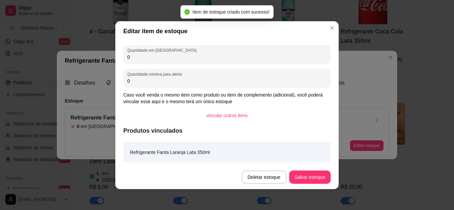
click at [163, 81] on input "0" at bounding box center [226, 81] width 199 height 7
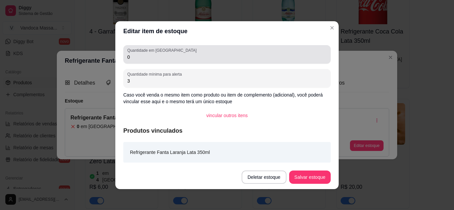
type input "3"
click at [141, 60] on div "0" at bounding box center [226, 54] width 199 height 13
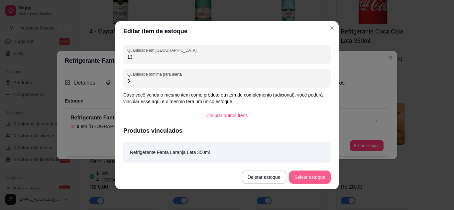
type input "13"
click at [316, 175] on button "Salvar estoque" at bounding box center [309, 177] width 41 height 13
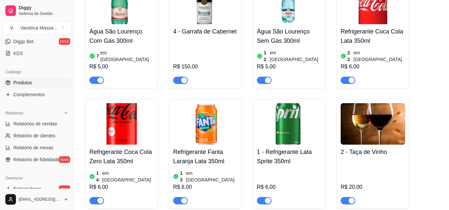
click at [315, 103] on img at bounding box center [289, 124] width 64 height 42
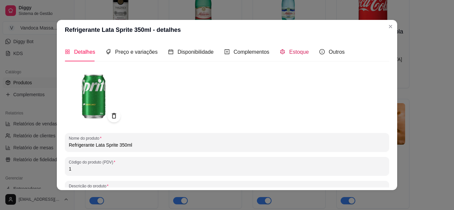
click at [289, 54] on span "Estoque" at bounding box center [299, 52] width 20 height 6
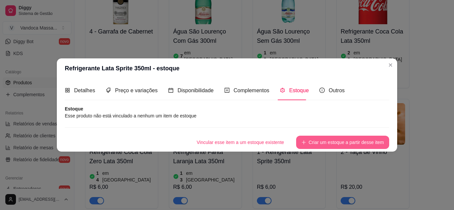
click at [315, 141] on button "Criar um estoque a partir desse item" at bounding box center [342, 142] width 93 height 13
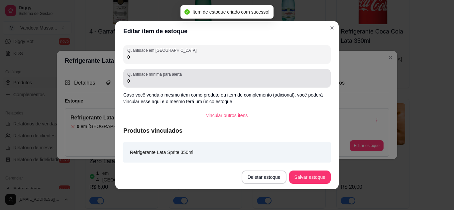
click at [173, 81] on input "0" at bounding box center [226, 81] width 199 height 7
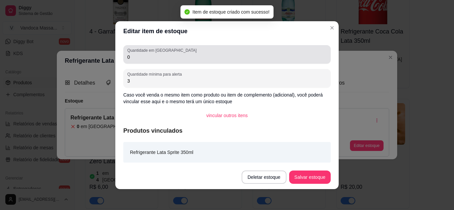
type input "3"
click at [142, 55] on input "0" at bounding box center [226, 57] width 199 height 7
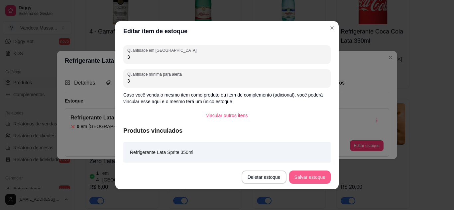
type input "3"
click at [310, 180] on button "Salvar estoque" at bounding box center [310, 177] width 42 height 13
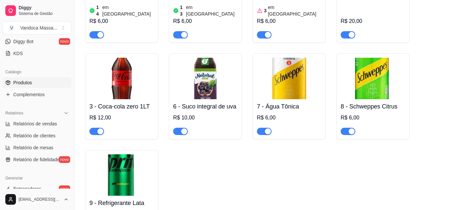
scroll to position [1086, 0]
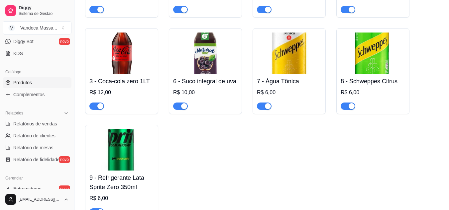
click at [126, 129] on img at bounding box center [121, 150] width 64 height 42
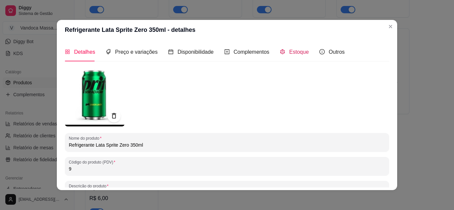
click at [289, 53] on span "Estoque" at bounding box center [299, 52] width 20 height 6
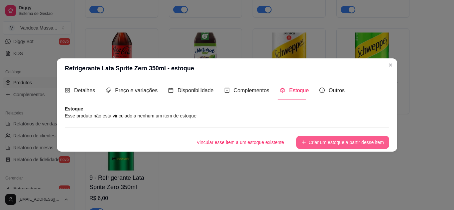
click at [306, 144] on icon "plus" at bounding box center [303, 142] width 5 height 5
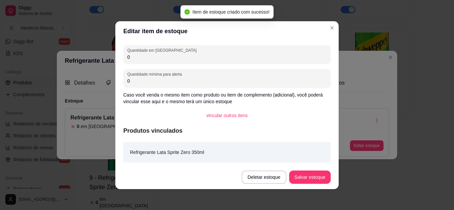
click at [162, 88] on div "Quantidade em estoque 0 Quantidade mínima para alerta 0 Caso você venda o mesmo…" at bounding box center [226, 103] width 223 height 124
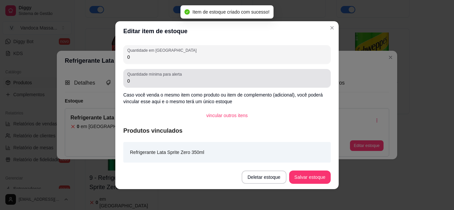
click at [162, 77] on div "0" at bounding box center [226, 78] width 199 height 13
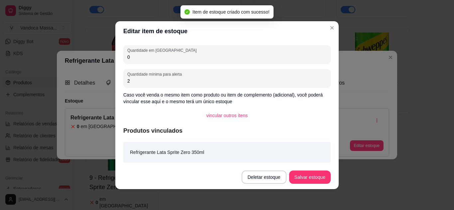
type input "2"
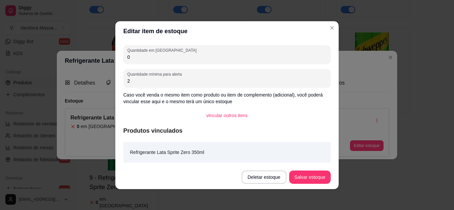
click at [164, 57] on input "0" at bounding box center [226, 57] width 199 height 7
type input "2"
click at [313, 176] on button "Salvar estoque" at bounding box center [310, 177] width 42 height 13
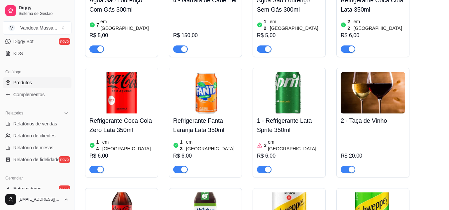
scroll to position [986, 0]
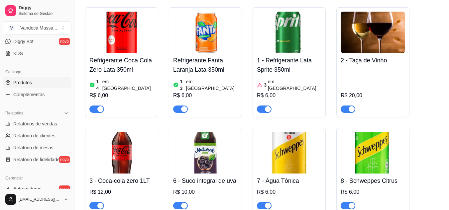
click at [283, 132] on img at bounding box center [289, 153] width 64 height 42
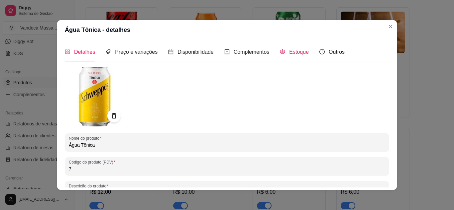
click at [291, 53] on span "Estoque" at bounding box center [299, 52] width 20 height 6
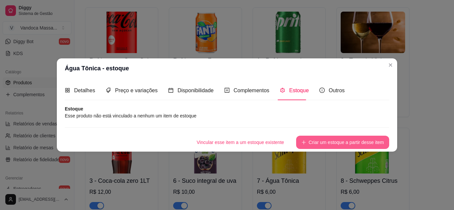
click at [326, 141] on button "Criar um estoque a partir desse item" at bounding box center [342, 142] width 93 height 13
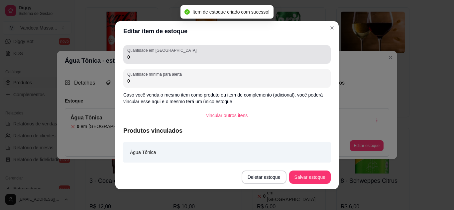
click at [161, 52] on label "Quantidade em [GEOGRAPHIC_DATA]" at bounding box center [162, 51] width 71 height 6
click at [161, 54] on input "0" at bounding box center [226, 57] width 199 height 7
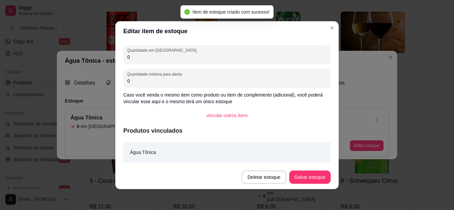
click at [166, 53] on label "Quantidade em [GEOGRAPHIC_DATA]" at bounding box center [162, 51] width 71 height 6
click at [166, 54] on input "0" at bounding box center [226, 57] width 199 height 7
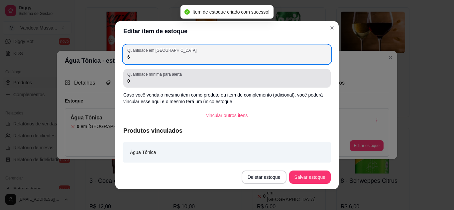
type input "6"
click at [145, 85] on div "0" at bounding box center [226, 78] width 199 height 13
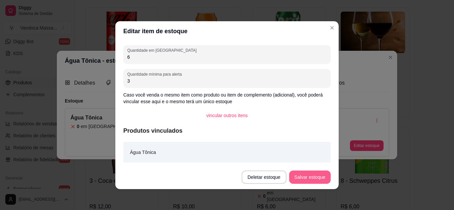
type input "3"
type input "2"
click at [303, 178] on button "Salvar estoque" at bounding box center [309, 177] width 41 height 13
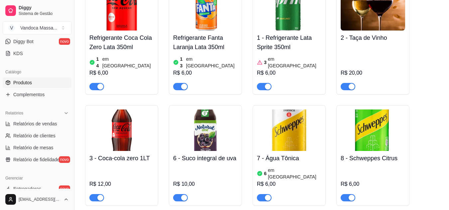
scroll to position [1019, 0]
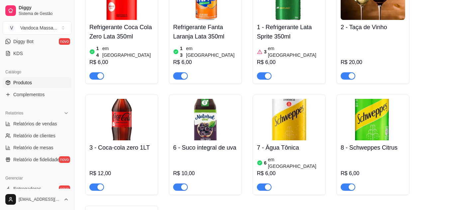
click at [375, 99] on img at bounding box center [373, 120] width 64 height 42
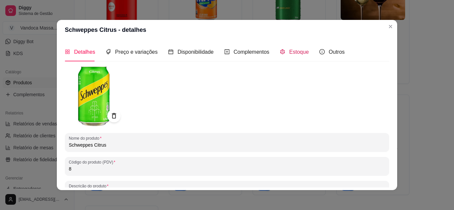
click at [280, 51] on icon "code-sandbox" at bounding box center [282, 51] width 5 height 5
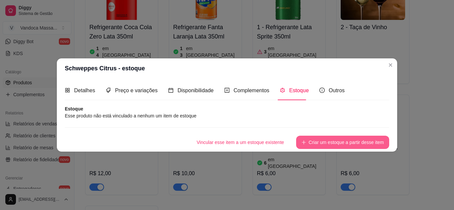
click at [314, 138] on button "Criar um estoque a partir desse item" at bounding box center [342, 142] width 93 height 13
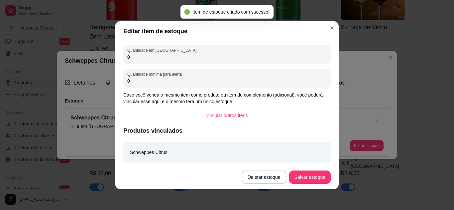
click at [187, 60] on input "0" at bounding box center [226, 57] width 199 height 7
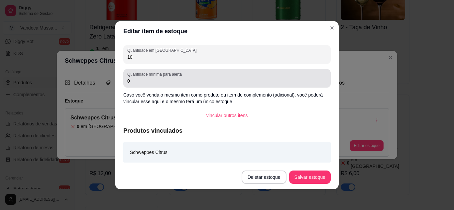
type input "10"
click at [159, 81] on input "0" at bounding box center [226, 81] width 199 height 7
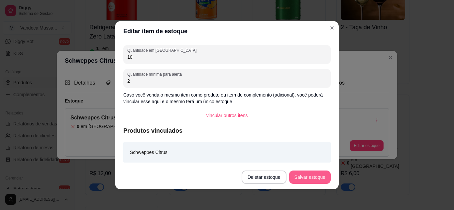
type input "2"
click at [319, 178] on button "Salvar estoque" at bounding box center [310, 177] width 42 height 13
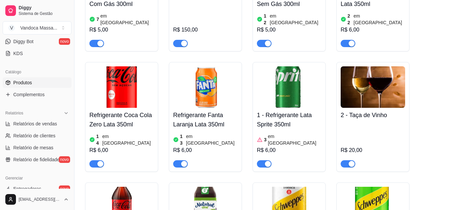
scroll to position [920, 0]
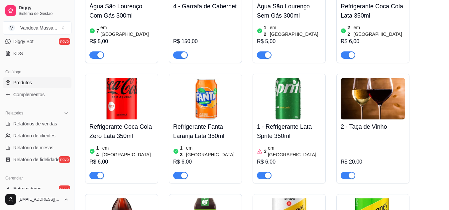
click at [215, 78] on img at bounding box center [205, 99] width 64 height 42
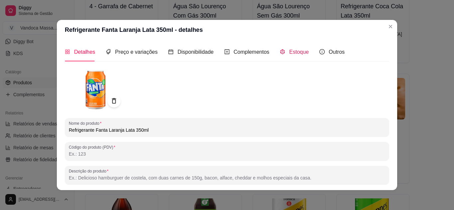
click at [284, 52] on div "Estoque" at bounding box center [294, 52] width 29 height 8
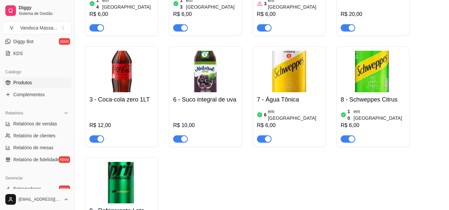
scroll to position [1035, 0]
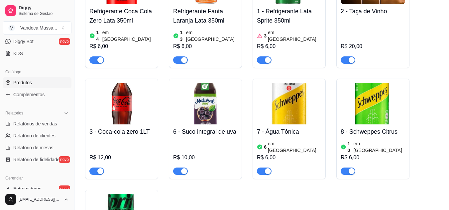
click at [207, 83] on img at bounding box center [205, 104] width 64 height 42
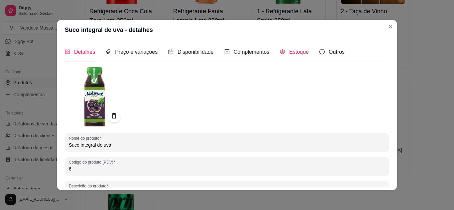
click at [294, 51] on span "Estoque" at bounding box center [299, 52] width 20 height 6
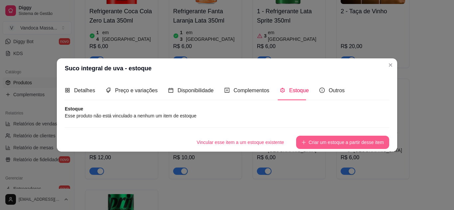
click at [313, 143] on button "Criar um estoque a partir desse item" at bounding box center [342, 142] width 93 height 13
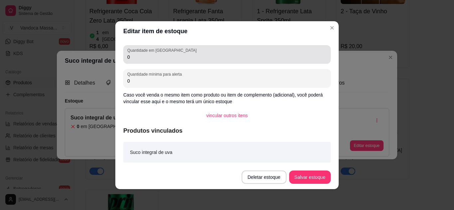
click at [152, 55] on input "0" at bounding box center [226, 57] width 199 height 7
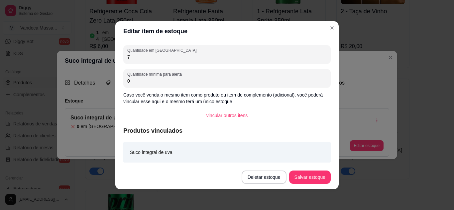
type input "7"
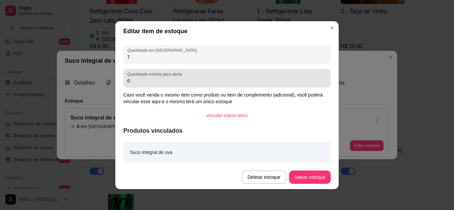
click at [165, 86] on div "Quantidade mínima para alerta 0" at bounding box center [226, 78] width 207 height 19
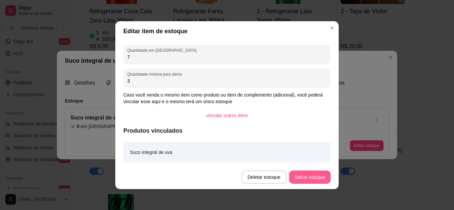
type input "3"
click at [304, 178] on button "Salvar estoque" at bounding box center [310, 177] width 42 height 13
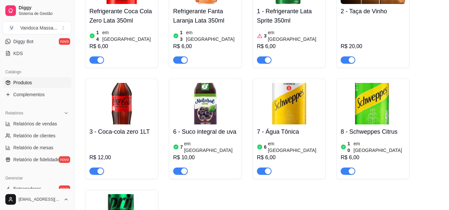
click at [150, 83] on img at bounding box center [121, 104] width 64 height 42
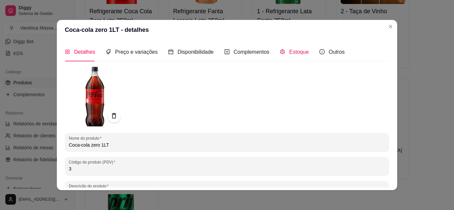
click at [289, 54] on span "Estoque" at bounding box center [299, 52] width 20 height 6
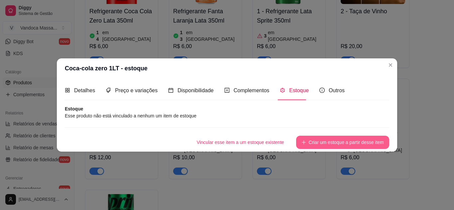
click at [303, 143] on icon "plus" at bounding box center [303, 142] width 5 height 5
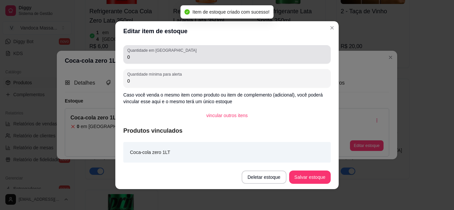
click at [202, 58] on input "0" at bounding box center [226, 57] width 199 height 7
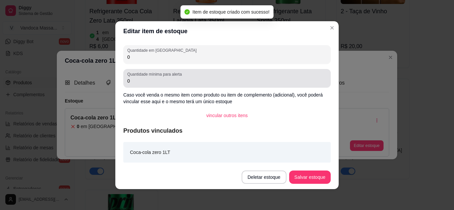
click at [194, 86] on div "Quantidade mínima para alerta 0" at bounding box center [226, 78] width 207 height 19
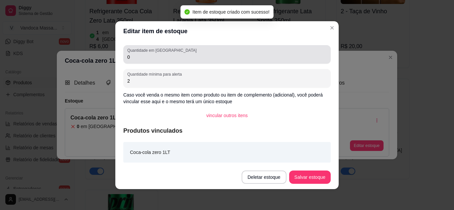
type input "2"
click at [168, 57] on input "0" at bounding box center [226, 57] width 199 height 7
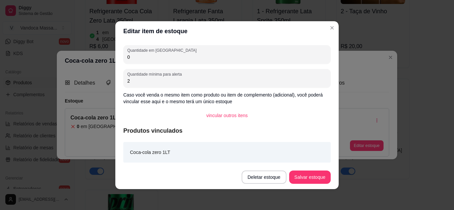
click at [168, 57] on input "0" at bounding box center [226, 57] width 199 height 7
type input "8"
click at [315, 180] on button "Salvar estoque" at bounding box center [310, 177] width 42 height 13
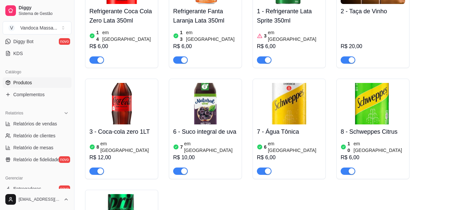
click at [359, 173] on div "Água São Lourenço Com Gás 300ml 7 em estoque R$ 5,00 4 - Garrafa de Cabernet R$…" at bounding box center [261, 69] width 353 height 463
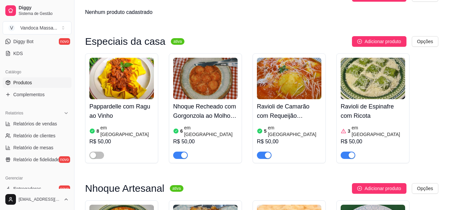
scroll to position [72, 0]
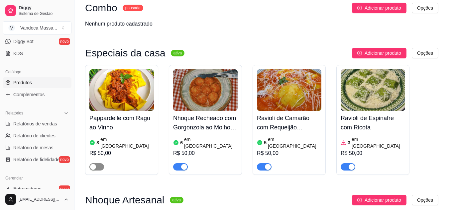
click at [96, 164] on div "button" at bounding box center [93, 167] width 6 height 6
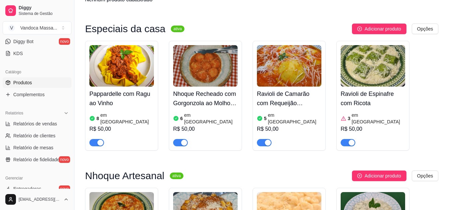
scroll to position [100, 0]
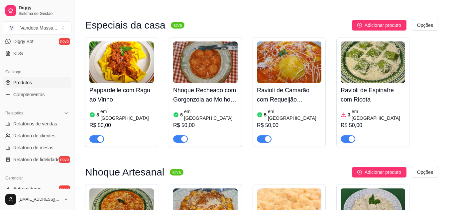
click at [368, 112] on article "em [GEOGRAPHIC_DATA]" at bounding box center [378, 114] width 53 height 13
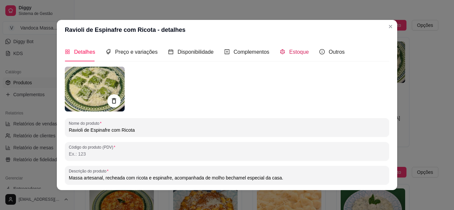
click at [289, 52] on span "Estoque" at bounding box center [299, 52] width 20 height 6
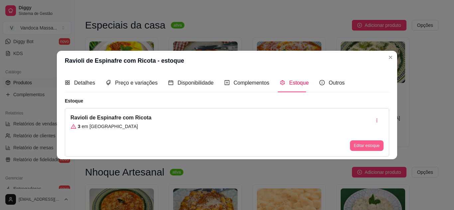
click at [369, 141] on button "Editar estoque" at bounding box center [367, 146] width 34 height 11
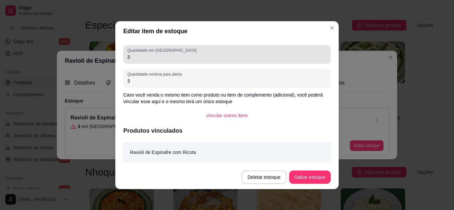
click at [159, 61] on div "Quantidade em estoque 3" at bounding box center [226, 54] width 207 height 19
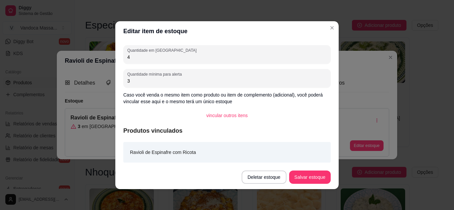
type input "4"
click at [308, 177] on button "Salvar estoque" at bounding box center [309, 177] width 41 height 13
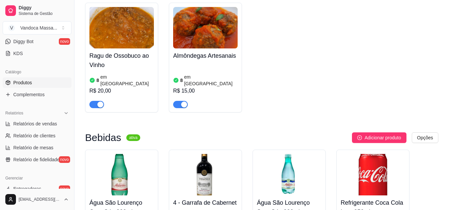
scroll to position [703, 0]
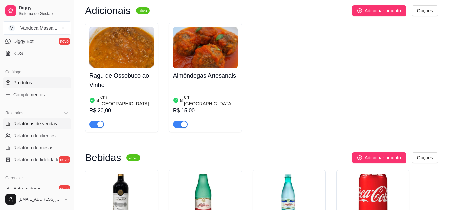
click at [49, 124] on span "Relatórios de vendas" at bounding box center [35, 124] width 44 height 7
select select "ALL"
select select "0"
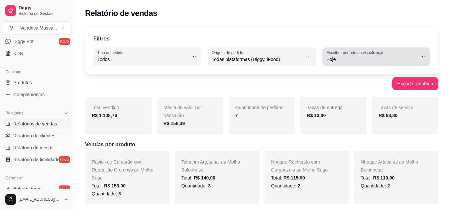
click at [371, 61] on span "Hoje" at bounding box center [372, 59] width 92 height 7
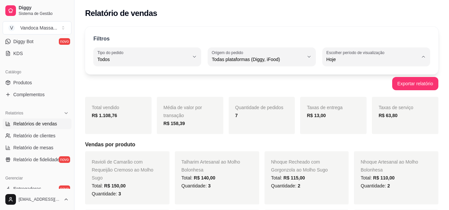
click at [353, 87] on span "Ontem" at bounding box center [372, 86] width 87 height 6
type input "1"
select select "1"
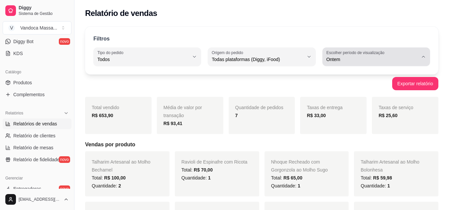
click at [398, 59] on span "Ontem" at bounding box center [372, 59] width 92 height 7
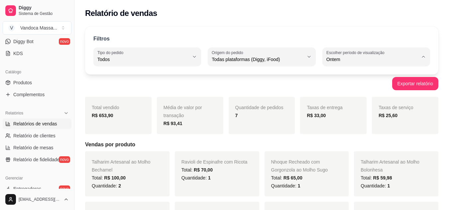
click at [426, 22] on div "Relatório de vendas" at bounding box center [261, 11] width 374 height 23
click at [420, 80] on button "Exportar relatório" at bounding box center [415, 83] width 46 height 13
drag, startPoint x: 309, startPoint y: 16, endPoint x: 312, endPoint y: 20, distance: 4.3
click at [309, 16] on div "Relatório de vendas" at bounding box center [261, 13] width 353 height 11
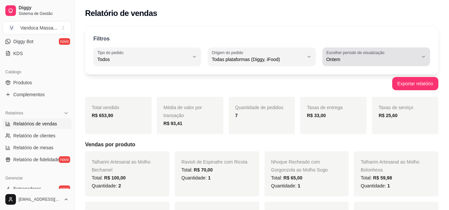
click at [414, 61] on span "Ontem" at bounding box center [372, 59] width 92 height 7
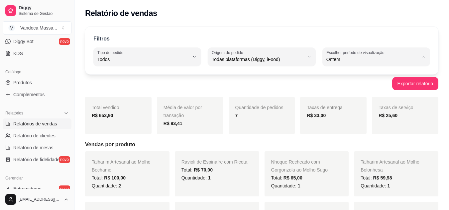
click at [339, 143] on span "Customizado" at bounding box center [372, 140] width 87 height 6
type input "-1"
select select "-1"
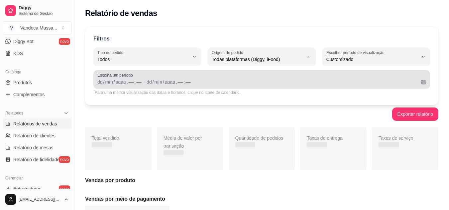
scroll to position [6, 0]
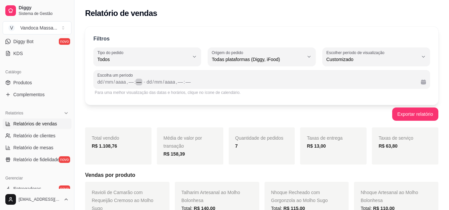
click at [127, 83] on div "dd / mm / aaaa , –– : ––" at bounding box center [119, 82] width 45 height 8
click at [127, 83] on div "," at bounding box center [127, 82] width 3 height 7
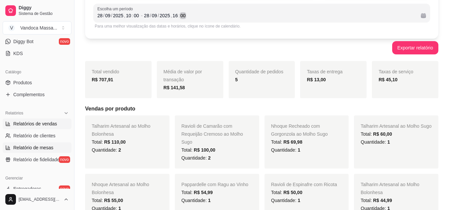
scroll to position [168, 0]
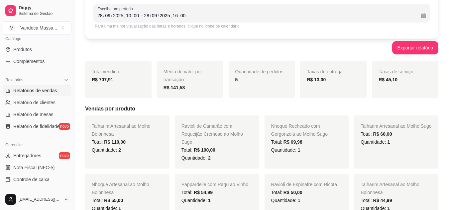
click at [359, 48] on div "Exportar relatório" at bounding box center [261, 47] width 353 height 13
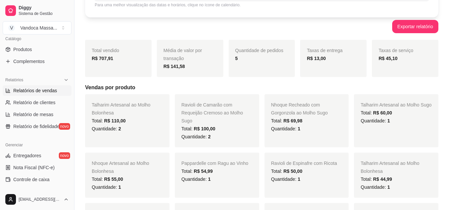
scroll to position [100, 0]
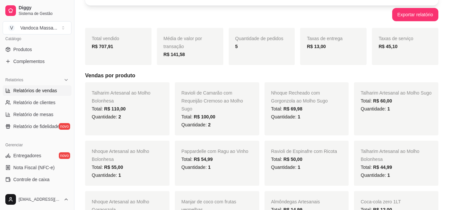
click at [263, 59] on div "Quantidade de pedidos 5" at bounding box center [262, 46] width 66 height 37
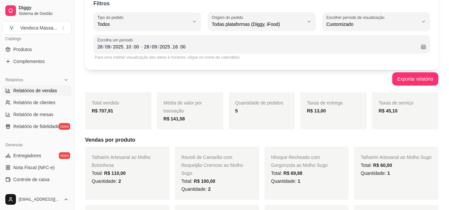
scroll to position [0, 0]
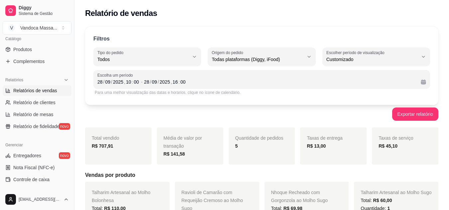
click at [418, 60] on span "Customizado" at bounding box center [372, 59] width 92 height 7
click at [367, 75] on span "Hoje" at bounding box center [372, 75] width 87 height 6
type input "0"
select select "0"
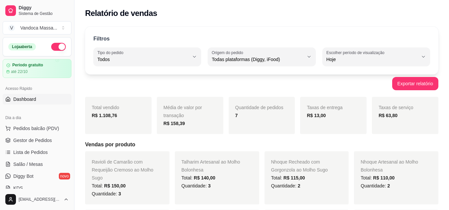
click at [26, 97] on span "Dashboard" at bounding box center [24, 99] width 23 height 7
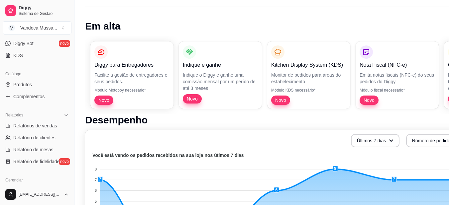
scroll to position [166, 0]
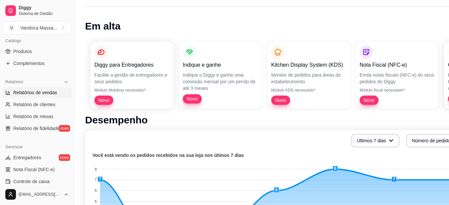
click at [44, 93] on span "Relatórios de vendas" at bounding box center [35, 92] width 44 height 7
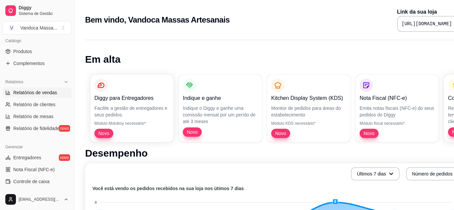
select select "ALL"
select select "0"
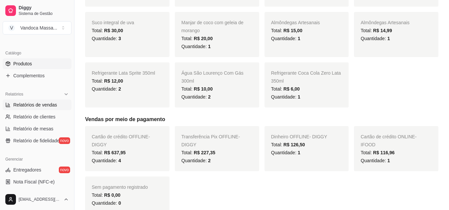
scroll to position [133, 0]
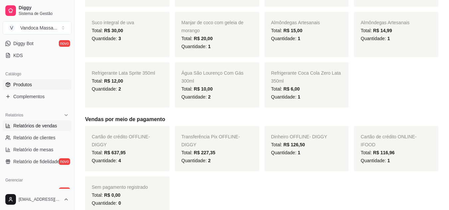
click at [28, 83] on span "Produtos" at bounding box center [22, 84] width 19 height 7
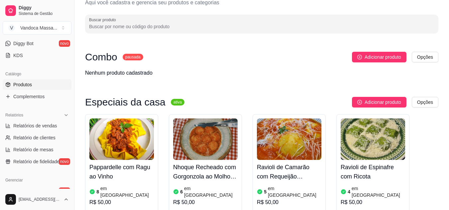
scroll to position [33, 0]
